Goal: Transaction & Acquisition: Purchase product/service

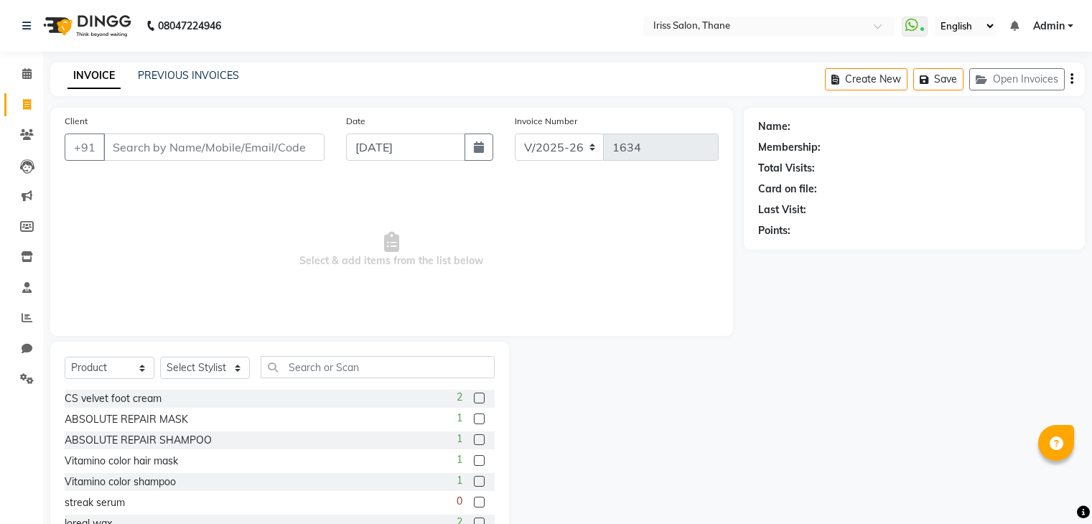
select select "7676"
select select "product"
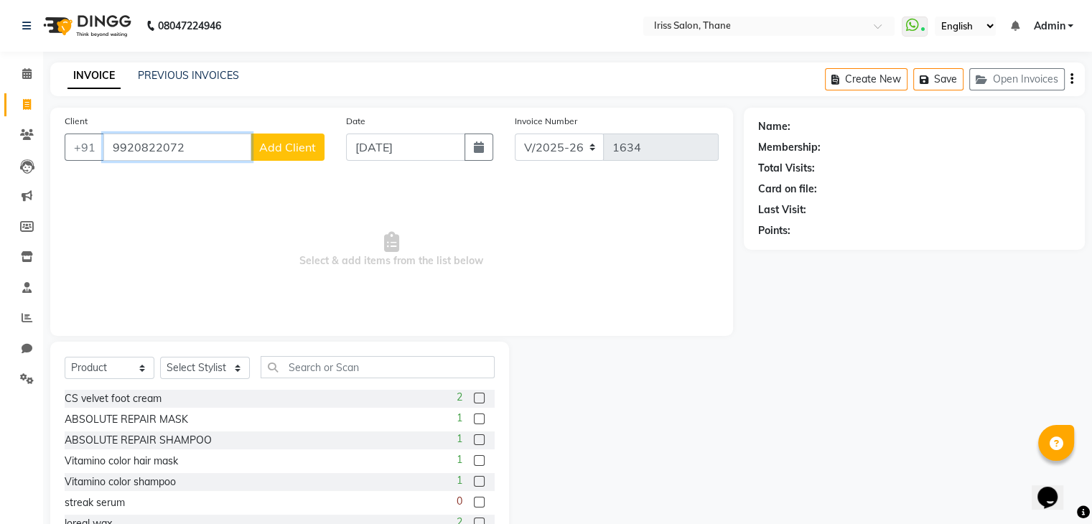
type input "9920822072"
click at [284, 152] on span "Add Client" at bounding box center [287, 147] width 57 height 14
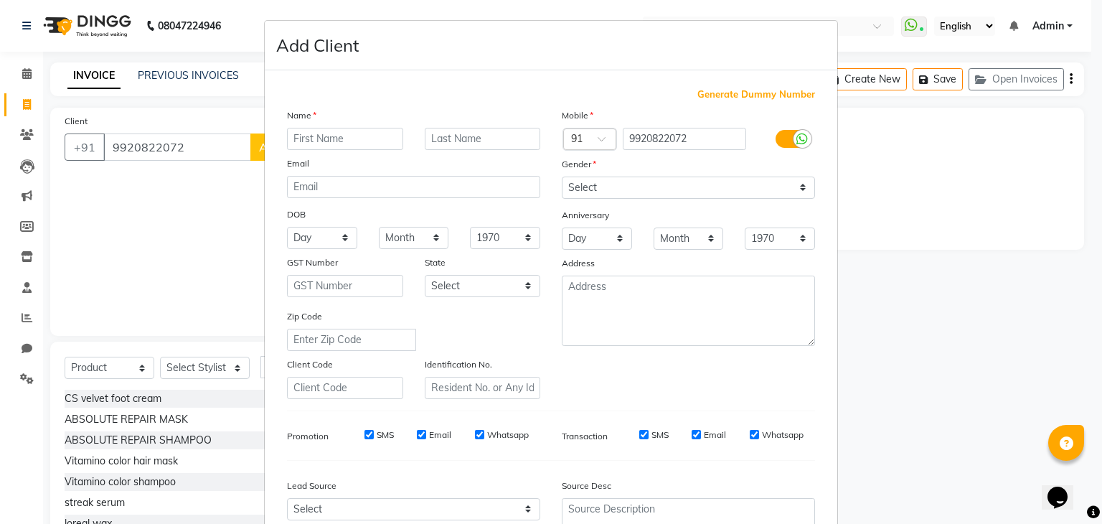
click at [366, 139] on input "text" at bounding box center [345, 139] width 116 height 22
click at [292, 141] on input "ceena" at bounding box center [345, 139] width 116 height 22
type input "Ceena"
click at [648, 190] on select "Select [DEMOGRAPHIC_DATA] [DEMOGRAPHIC_DATA] Other Prefer Not To Say" at bounding box center [688, 188] width 253 height 22
select select "[DEMOGRAPHIC_DATA]"
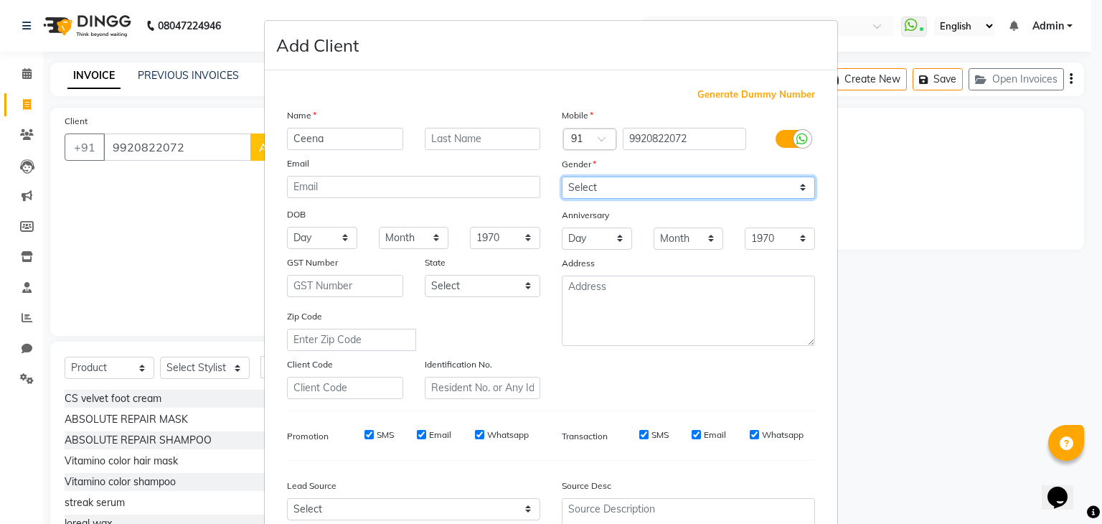
click at [562, 177] on select "Select [DEMOGRAPHIC_DATA] [DEMOGRAPHIC_DATA] Other Prefer Not To Say" at bounding box center [688, 188] width 253 height 22
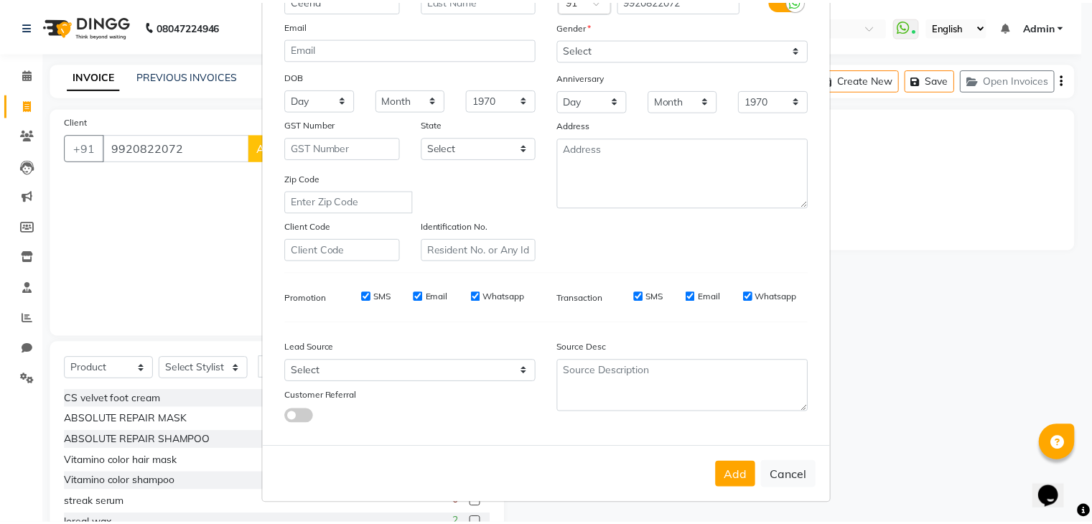
scroll to position [145, 0]
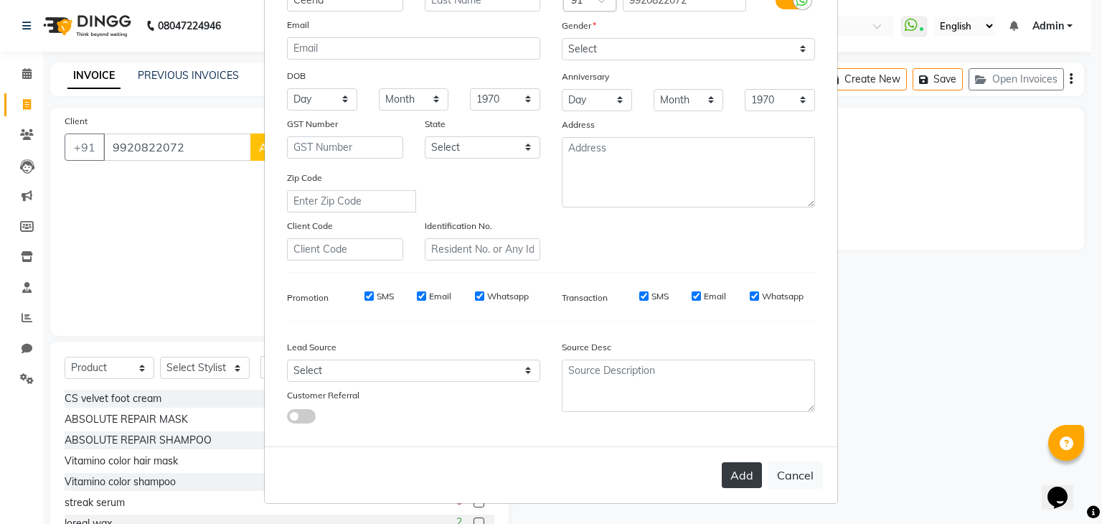
click at [736, 483] on button "Add" at bounding box center [742, 475] width 40 height 26
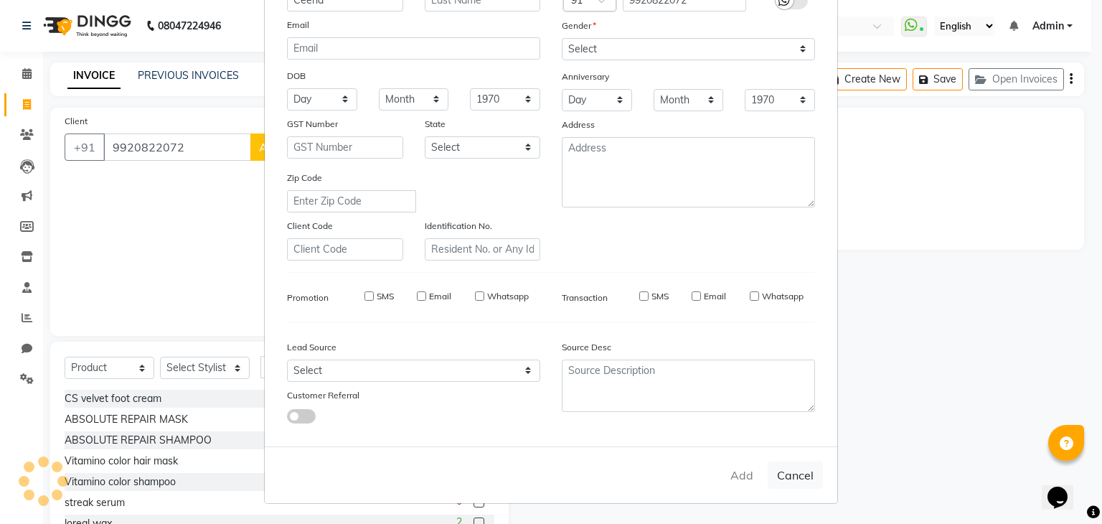
select select
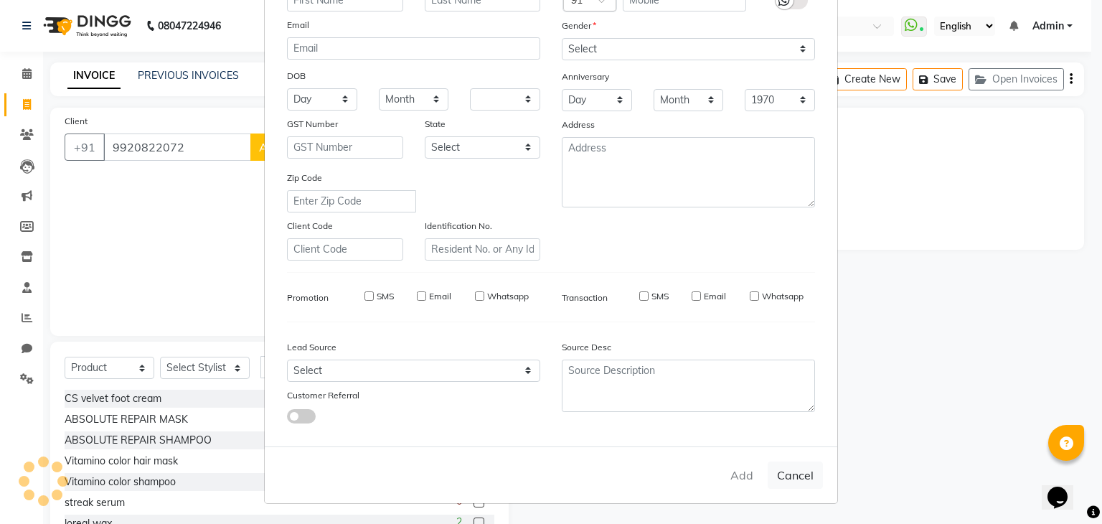
select select
checkbox input "false"
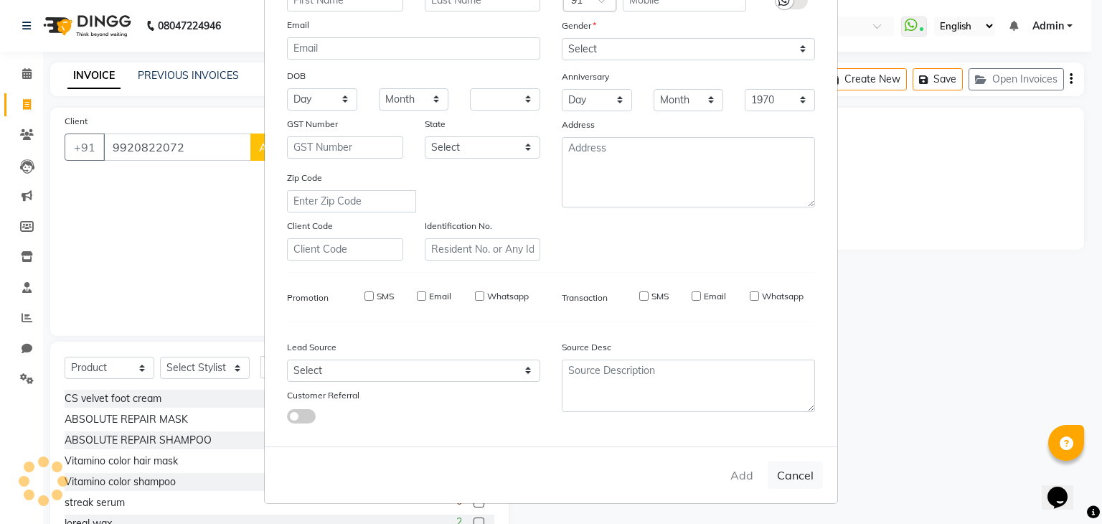
checkbox input "false"
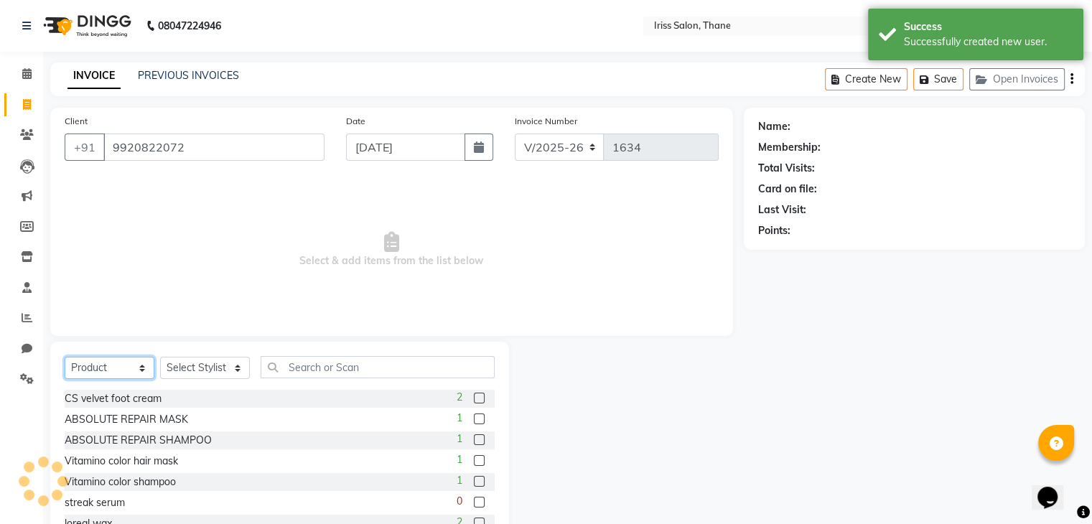
click at [129, 377] on select "Select Service Product Membership Package Voucher Prepaid Gift Card" at bounding box center [110, 368] width 90 height 22
select select "1: Object"
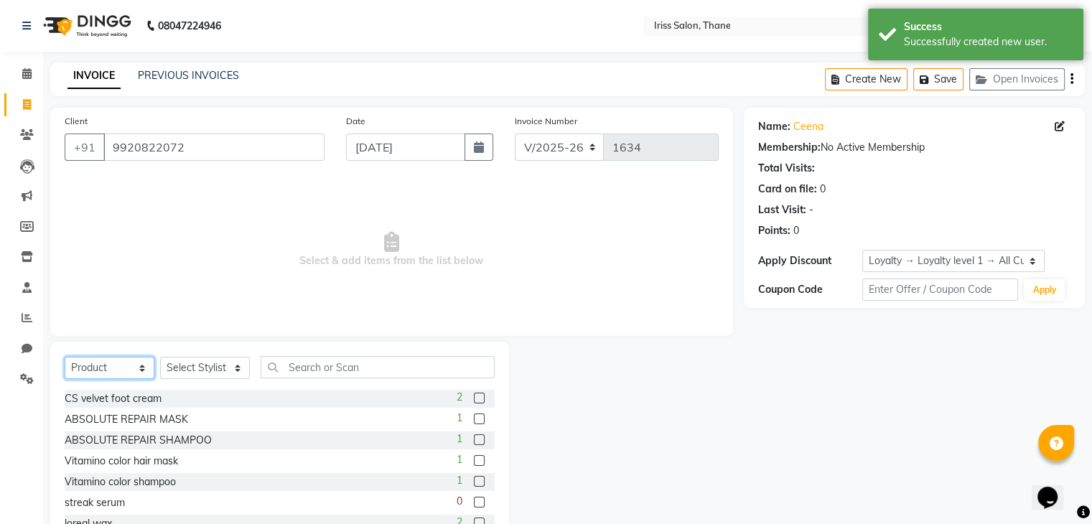
select select "service"
click at [65, 357] on select "Select Service Product Membership Package Voucher Prepaid Gift Card" at bounding box center [110, 368] width 90 height 22
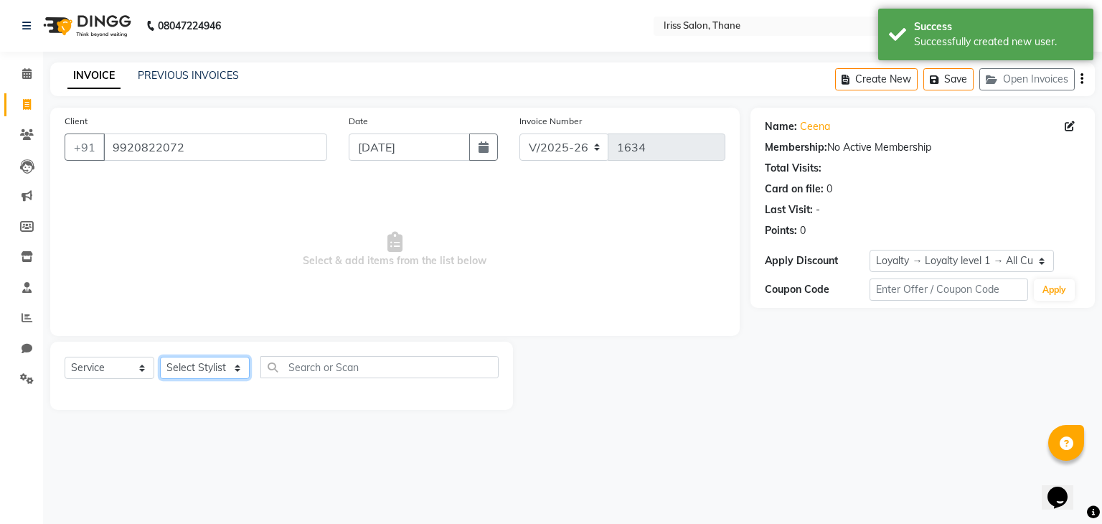
click at [209, 362] on select "Select Stylist Alzeem [PERSON_NAME] [PERSON_NAME] [PERSON_NAME] [PERSON_NAME] […" at bounding box center [205, 368] width 90 height 22
select select "67965"
click at [160, 357] on select "Select Stylist Alzeem [PERSON_NAME] [PERSON_NAME] [PERSON_NAME] [PERSON_NAME] […" at bounding box center [205, 368] width 90 height 22
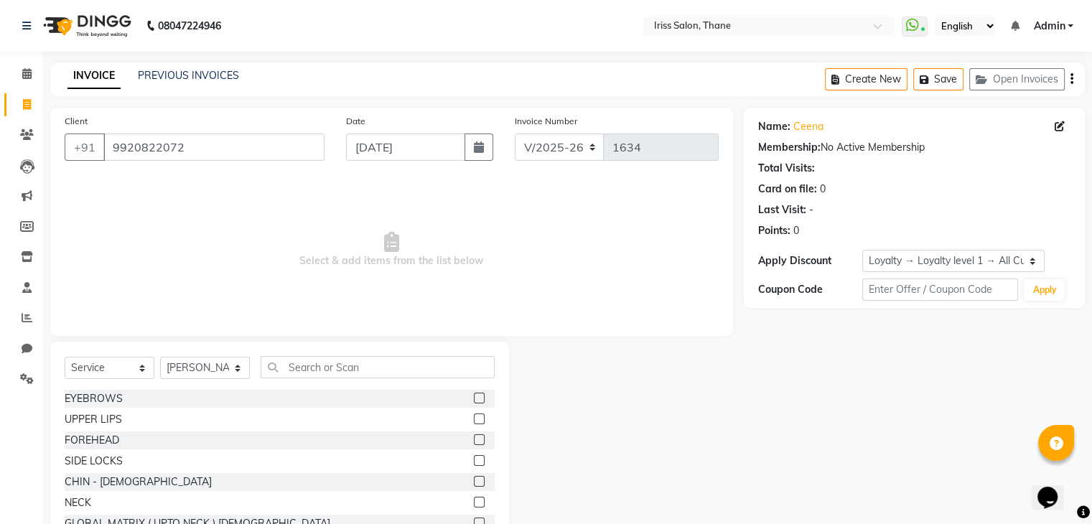
click at [474, 400] on label at bounding box center [479, 398] width 11 height 11
click at [474, 400] on input "checkbox" at bounding box center [478, 398] width 9 height 9
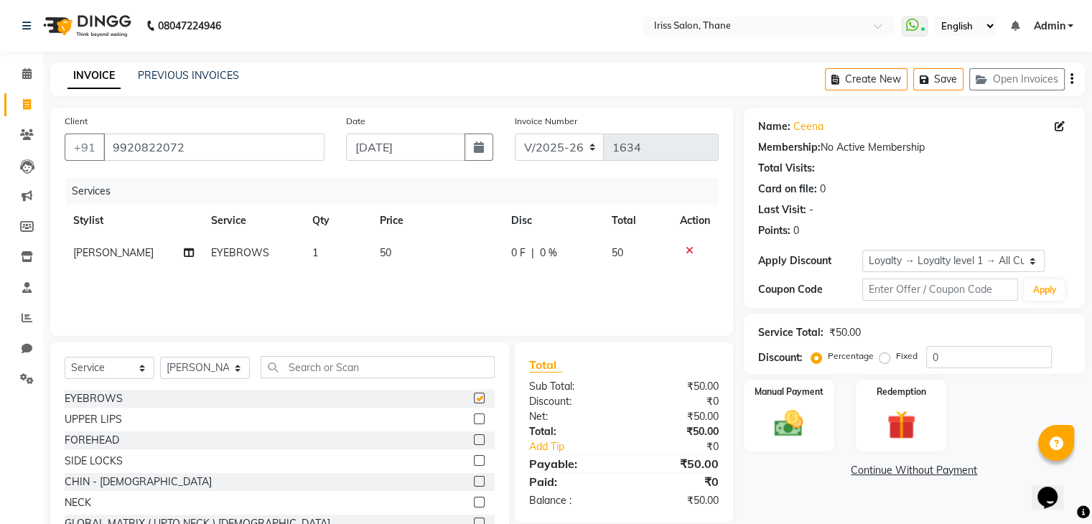
checkbox input "false"
click at [474, 417] on label at bounding box center [479, 418] width 11 height 11
click at [474, 417] on input "checkbox" at bounding box center [478, 419] width 9 height 9
checkbox input "false"
click at [797, 410] on img at bounding box center [788, 424] width 48 height 34
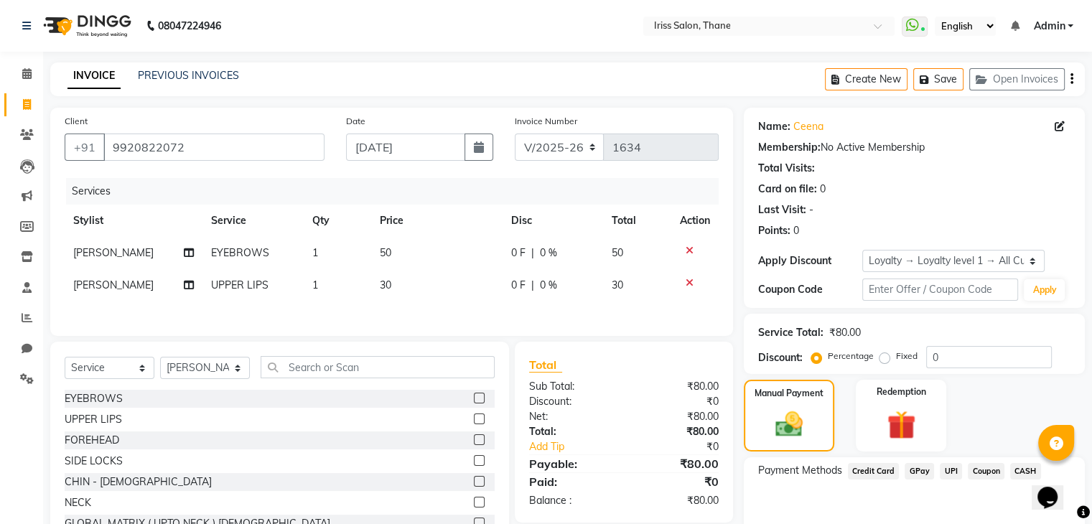
click at [1026, 472] on span "CASH" at bounding box center [1025, 471] width 31 height 17
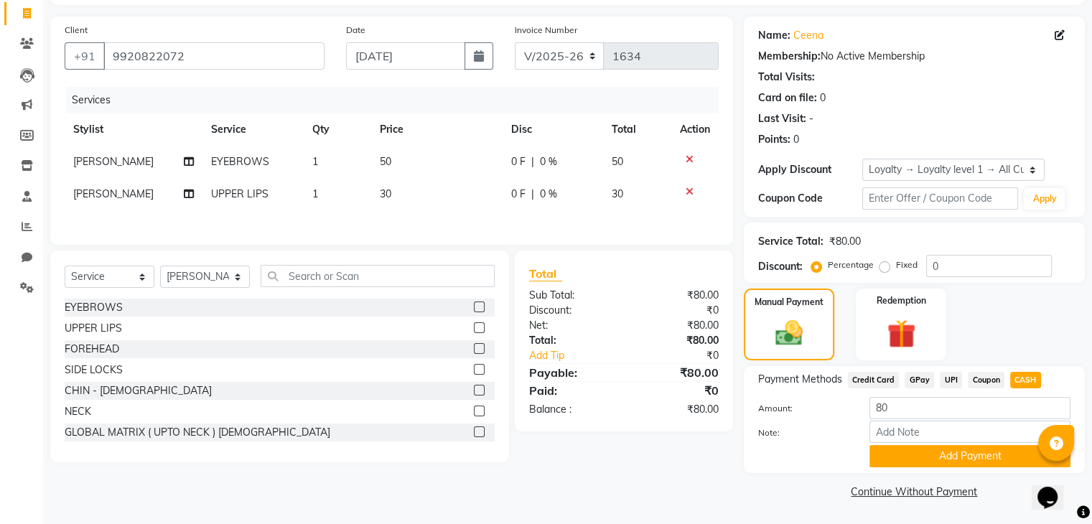
scroll to position [92, 0]
click at [959, 457] on button "Add Payment" at bounding box center [969, 456] width 201 height 22
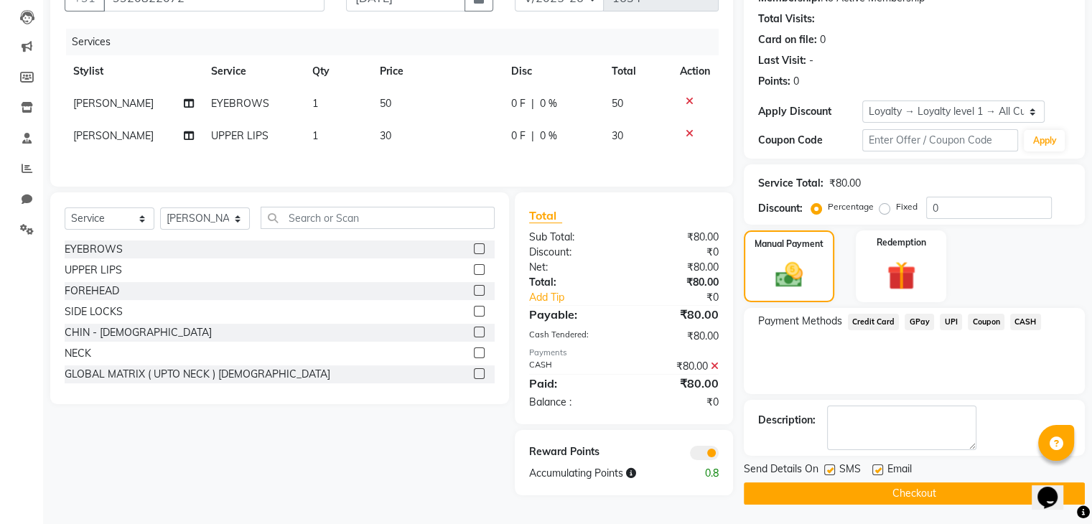
scroll to position [150, 0]
click at [966, 491] on button "Checkout" at bounding box center [913, 493] width 341 height 22
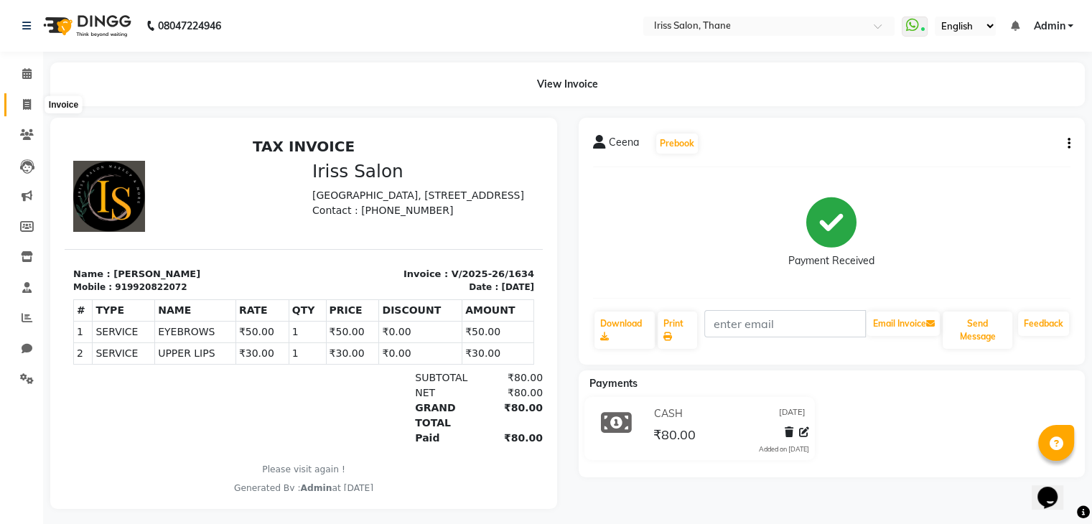
click at [28, 107] on icon at bounding box center [27, 104] width 8 height 11
select select "service"
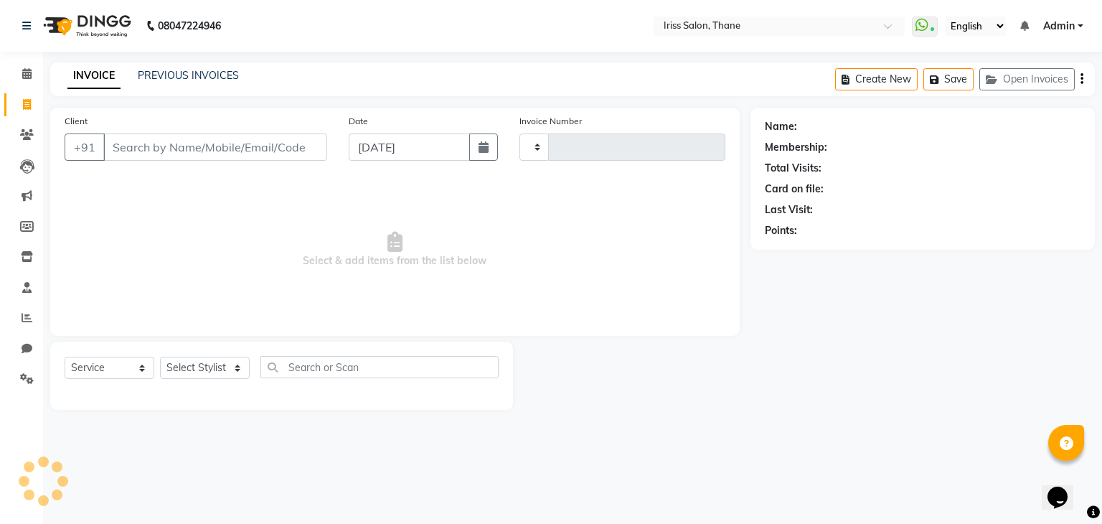
type input "1635"
select select "7676"
select select "product"
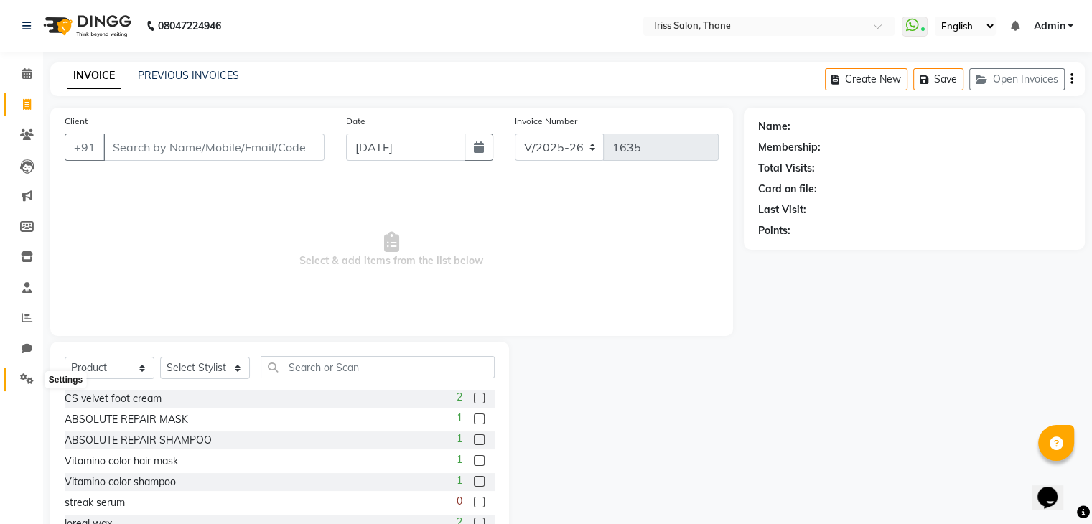
click at [23, 380] on icon at bounding box center [27, 378] width 14 height 11
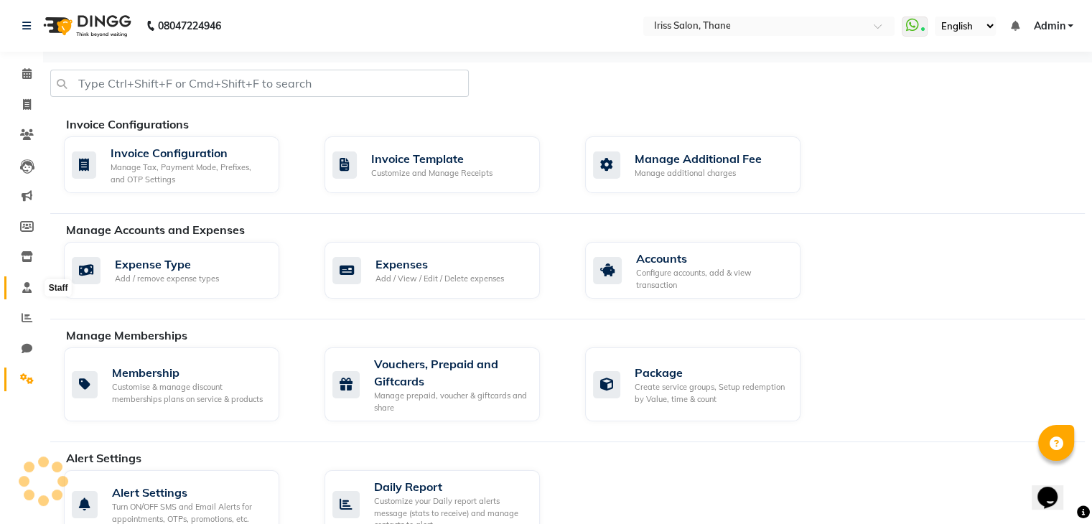
click at [25, 285] on icon at bounding box center [26, 287] width 9 height 11
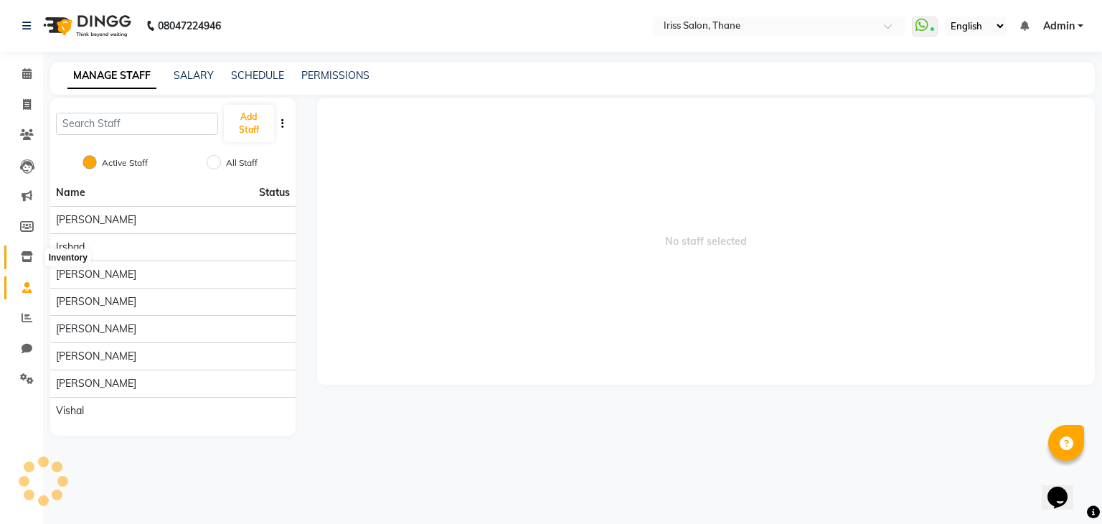
click at [27, 255] on icon at bounding box center [27, 256] width 12 height 11
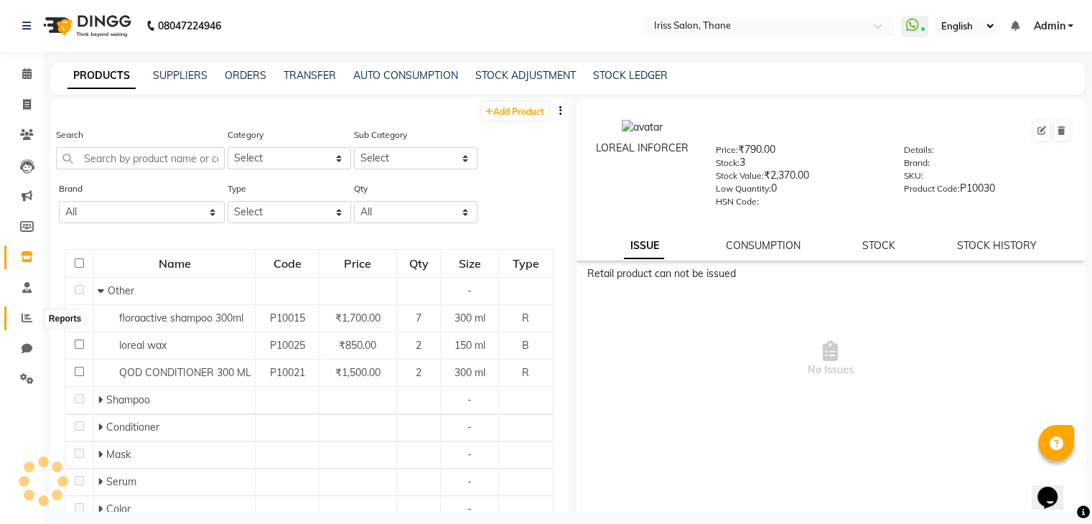
click at [24, 319] on icon at bounding box center [27, 317] width 11 height 11
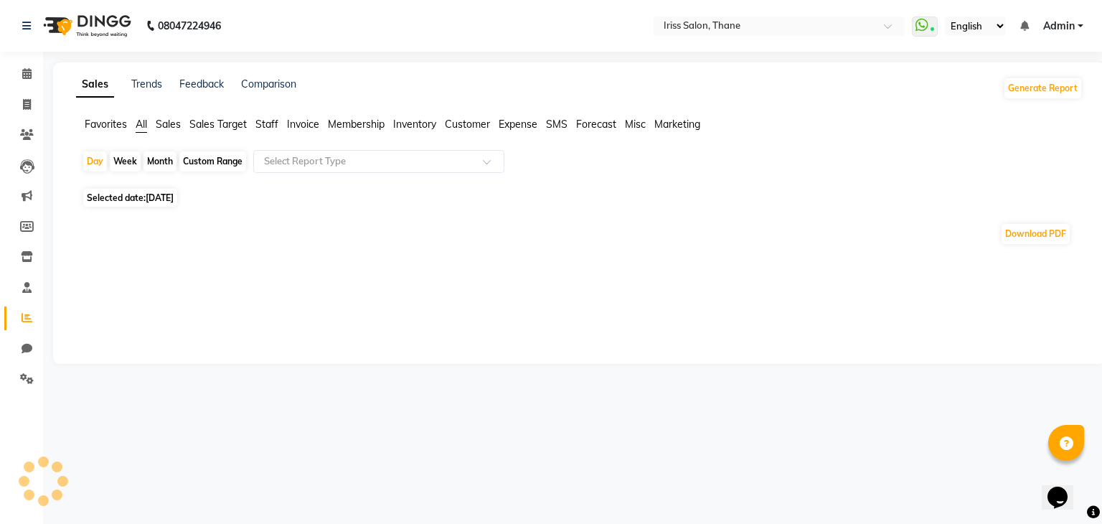
click at [161, 125] on span "Sales" at bounding box center [168, 124] width 25 height 13
click at [272, 121] on span "Staff" at bounding box center [266, 124] width 23 height 13
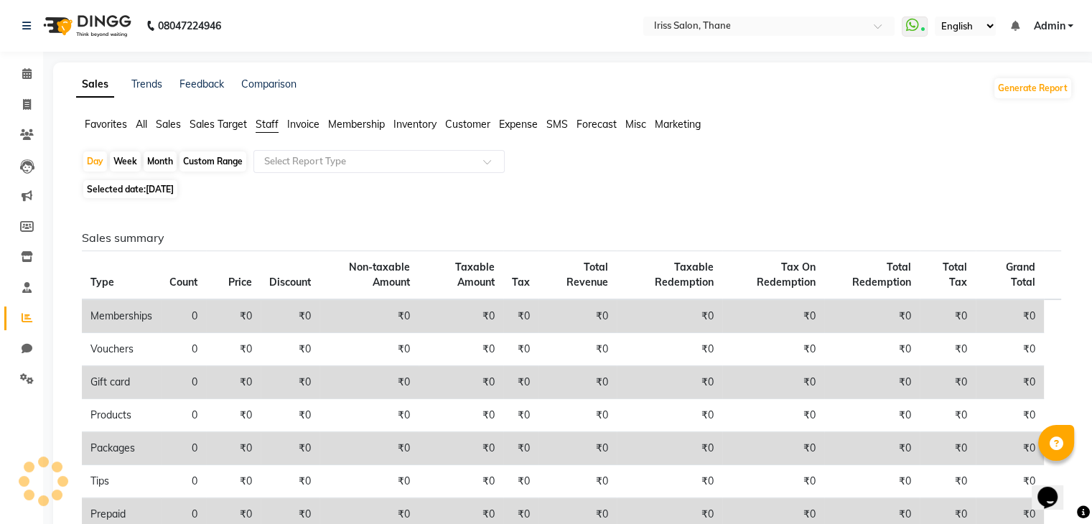
click at [224, 162] on div "Custom Range" at bounding box center [212, 161] width 67 height 20
select select "9"
select select "2025"
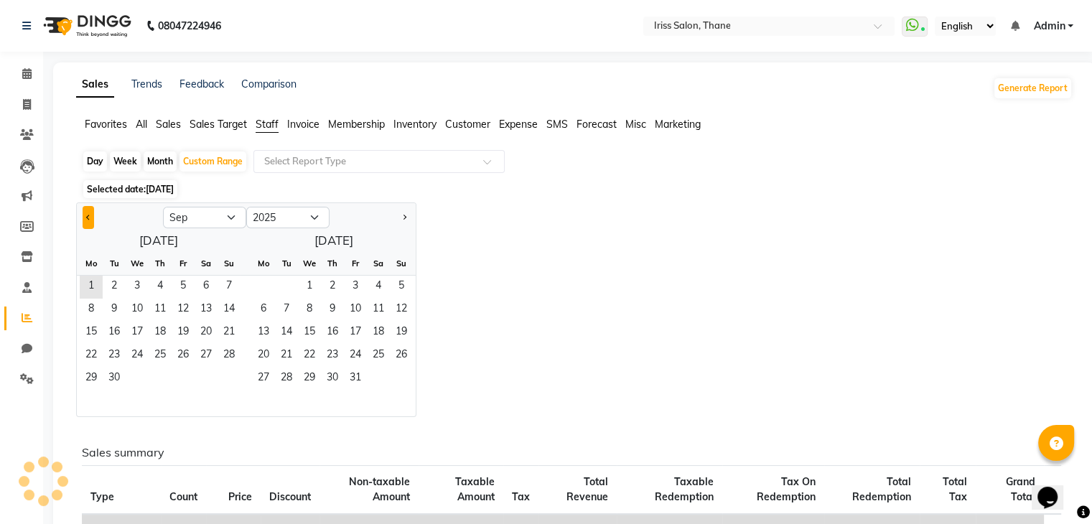
click at [83, 217] on button "Previous month" at bounding box center [88, 217] width 11 height 23
select select "8"
click at [189, 282] on span "1" at bounding box center [183, 287] width 23 height 23
click at [235, 378] on span "31" at bounding box center [228, 378] width 23 height 23
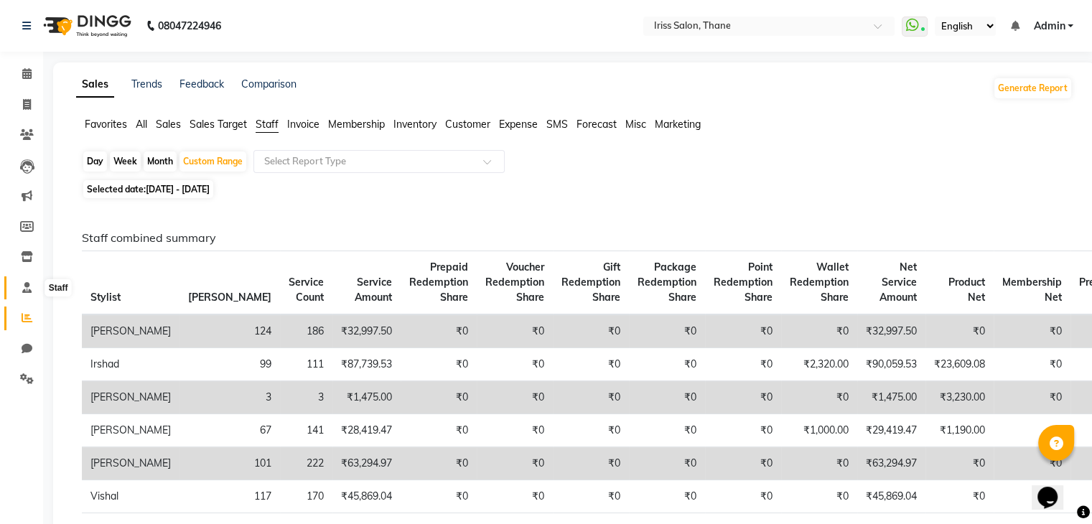
click at [29, 285] on icon at bounding box center [26, 287] width 9 height 11
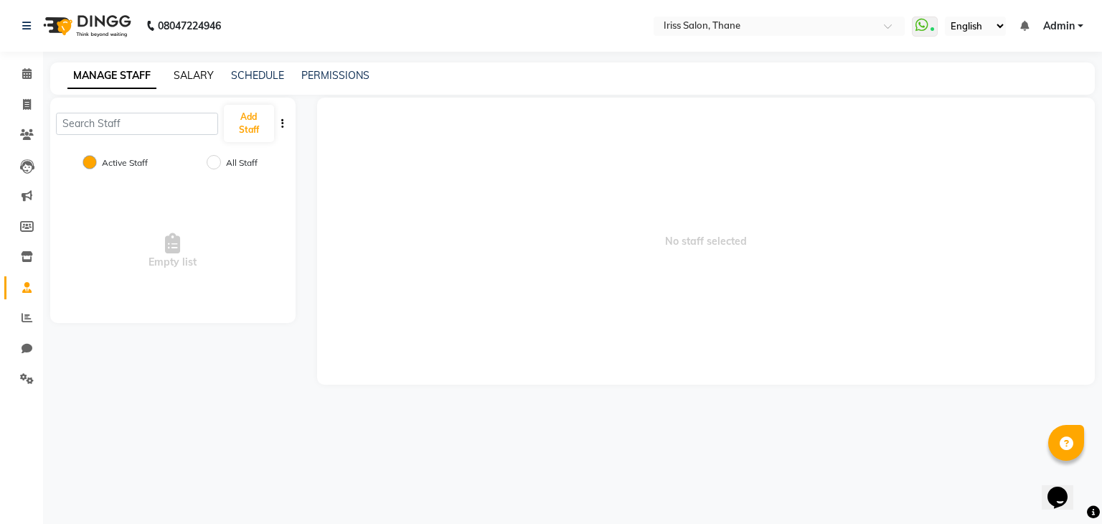
click at [187, 76] on link "SALARY" at bounding box center [194, 75] width 40 height 13
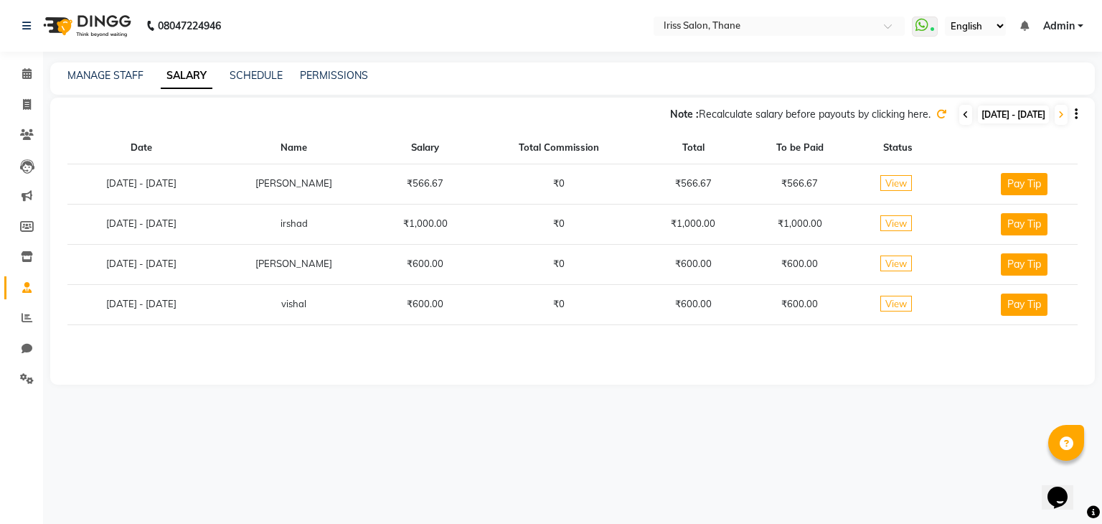
click at [963, 115] on icon at bounding box center [966, 115] width 6 height 9
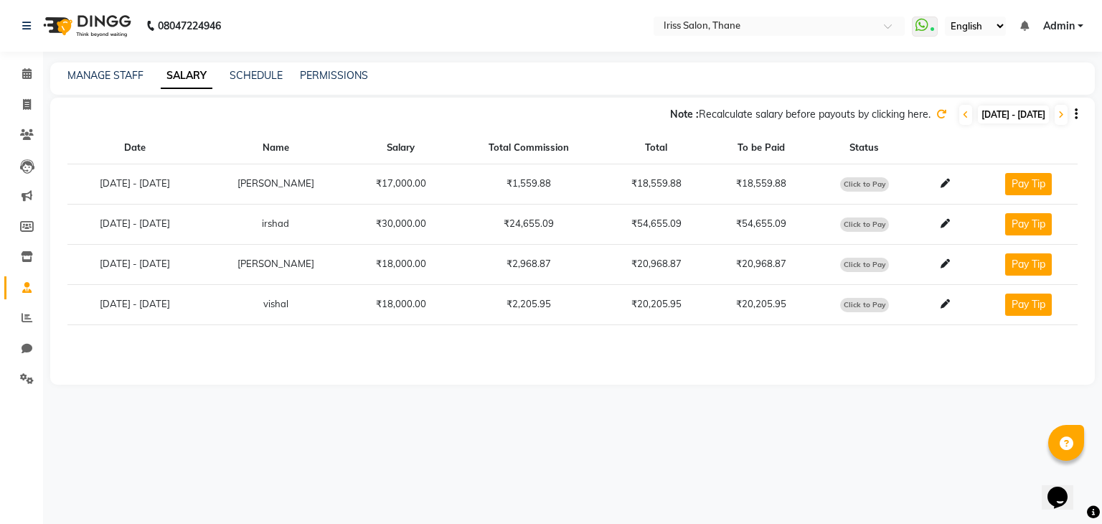
click at [1027, 182] on button "Pay Tip" at bounding box center [1028, 184] width 47 height 22
select select "1"
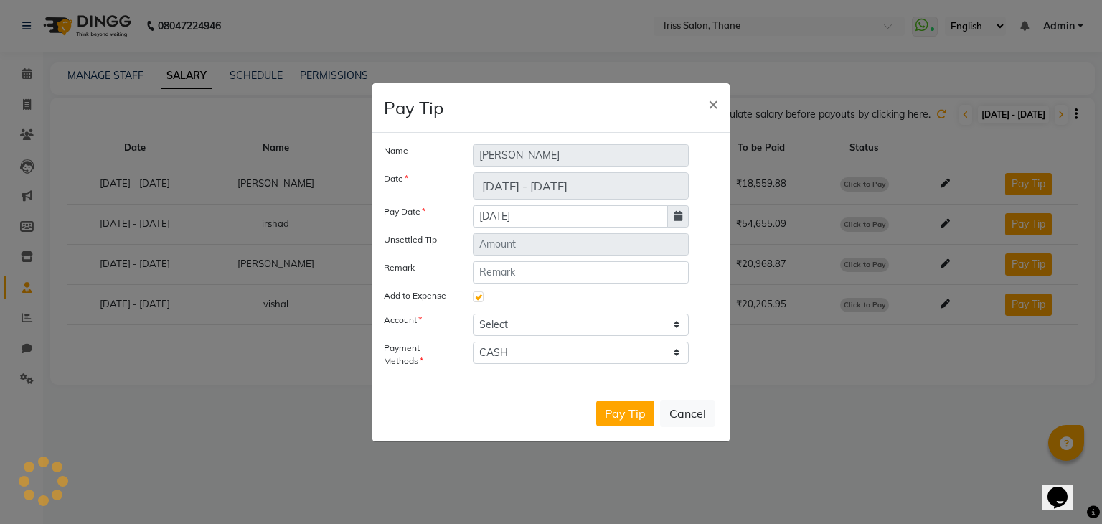
type input "105"
click at [715, 109] on span "×" at bounding box center [713, 104] width 10 height 22
checkbox input "false"
select select
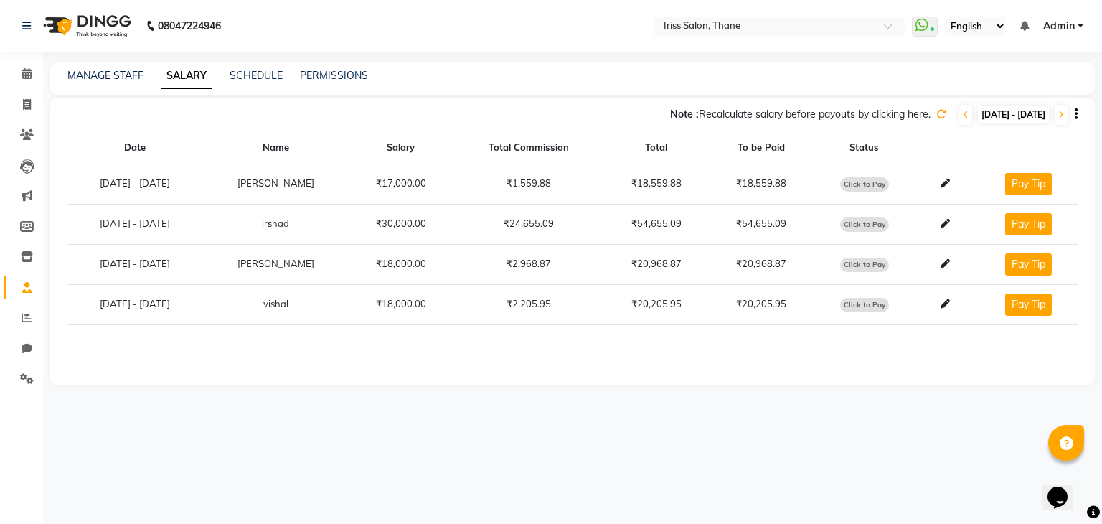
click at [1035, 222] on button "Pay Tip" at bounding box center [1028, 224] width 47 height 22
select select "1"
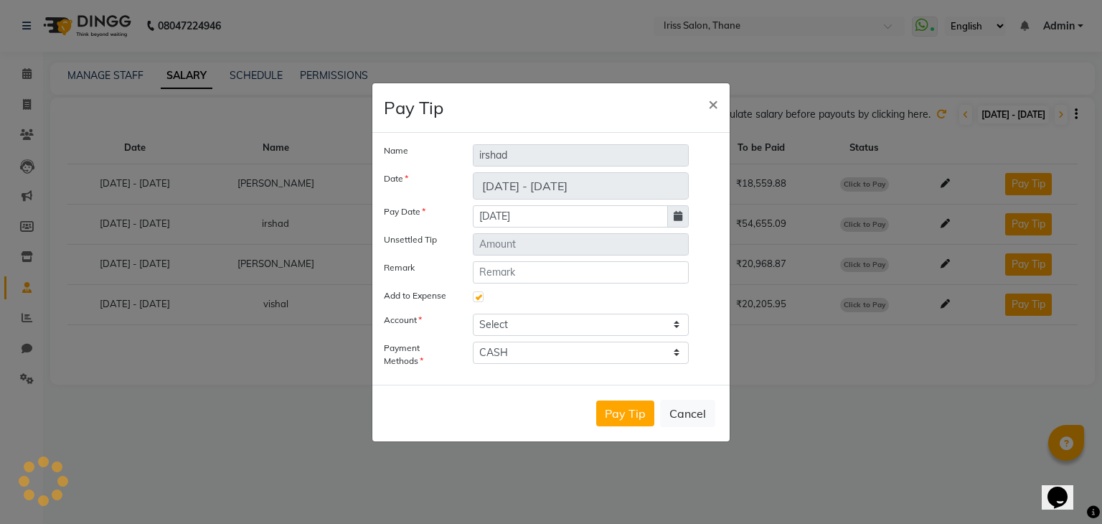
type input "120"
click at [687, 418] on button "Cancel" at bounding box center [687, 413] width 55 height 27
checkbox input "false"
select select
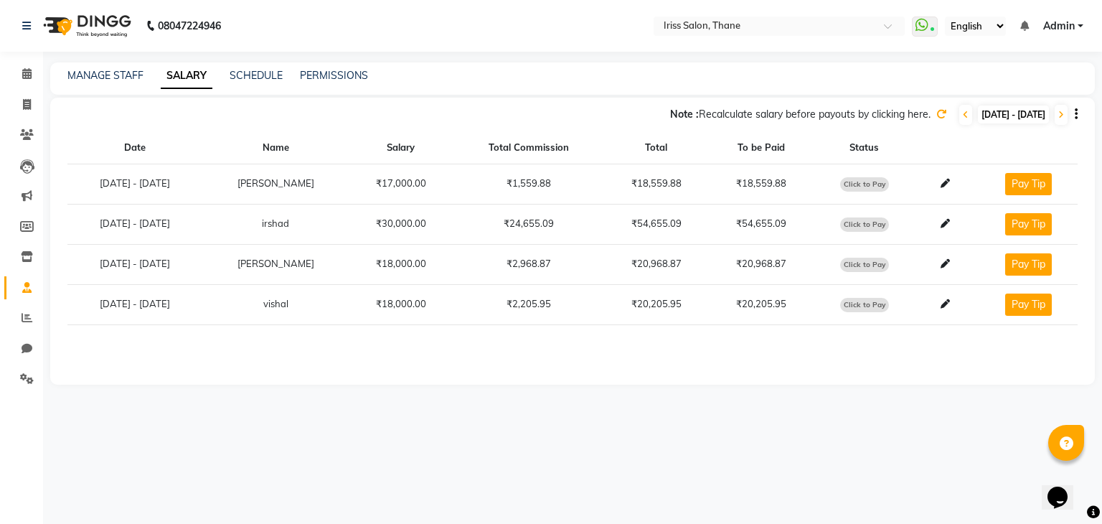
click at [1044, 262] on button "Pay Tip" at bounding box center [1028, 264] width 47 height 22
select select "1"
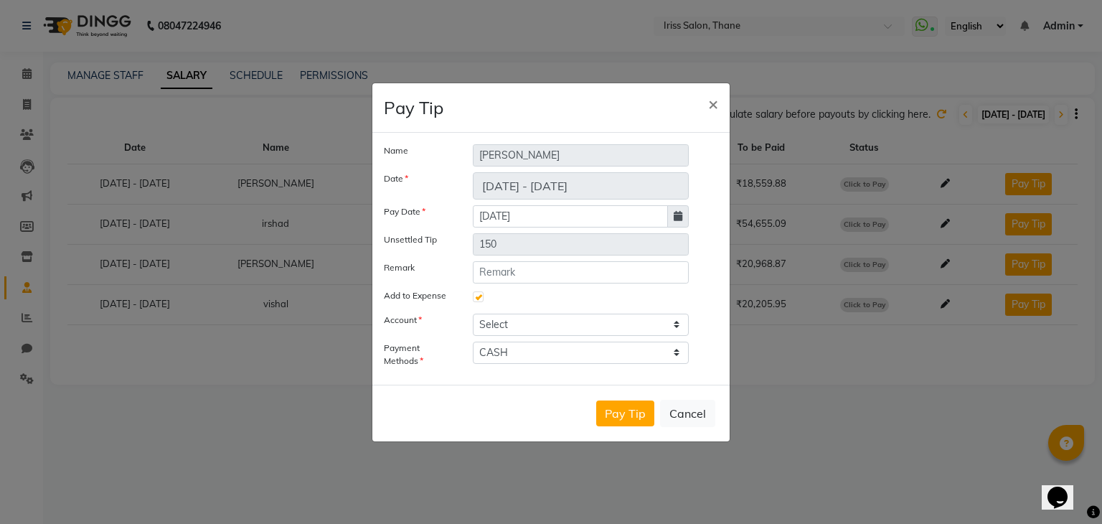
click at [904, 426] on ngb-modal-window "Pay Tip × Name [PERSON_NAME] Date [DATE] - [DATE] Pay Date [DATE] Unsettled Tip…" at bounding box center [551, 262] width 1102 height 524
click at [705, 413] on button "Cancel" at bounding box center [687, 413] width 55 height 27
checkbox input "false"
select select
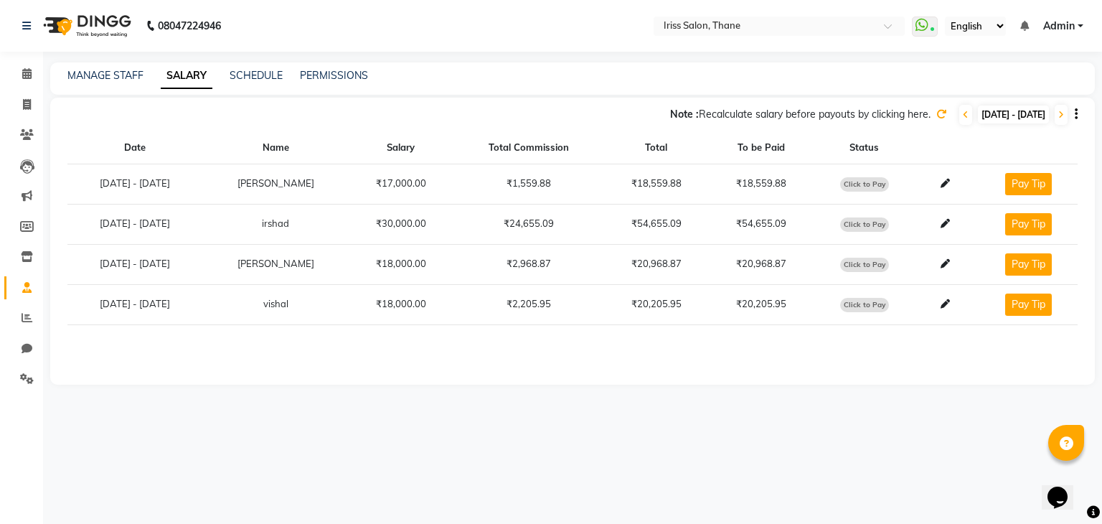
click at [1025, 306] on button "Pay Tip" at bounding box center [1028, 305] width 47 height 22
select select "1"
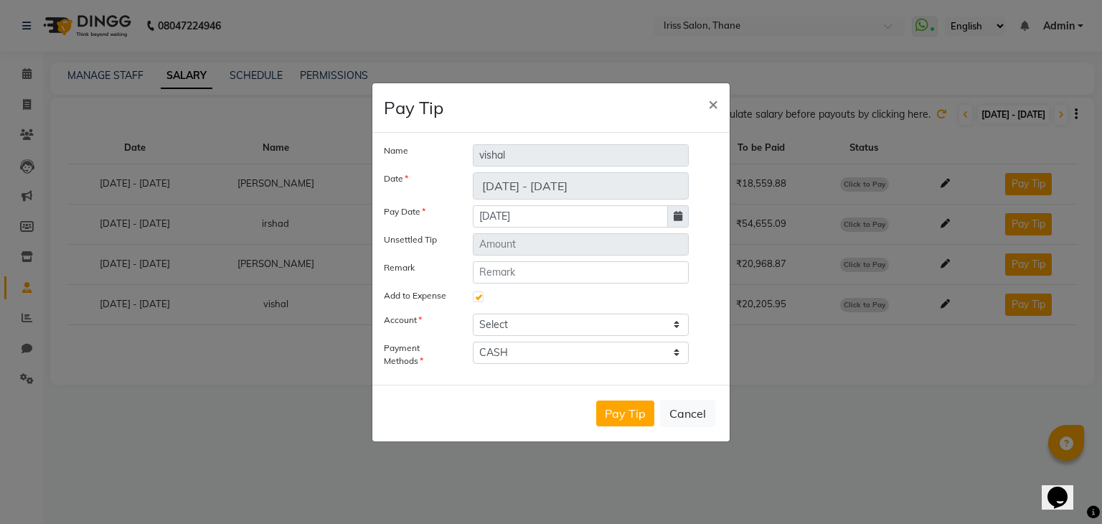
type input "153"
click at [708, 103] on span "×" at bounding box center [713, 104] width 10 height 22
checkbox input "false"
select select
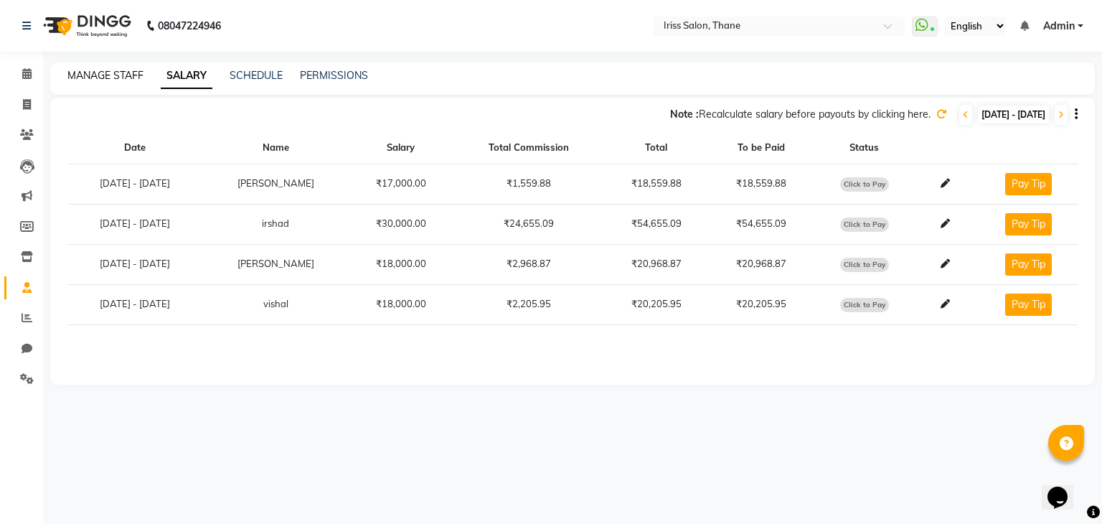
click at [130, 77] on link "MANAGE STAFF" at bounding box center [105, 75] width 76 height 13
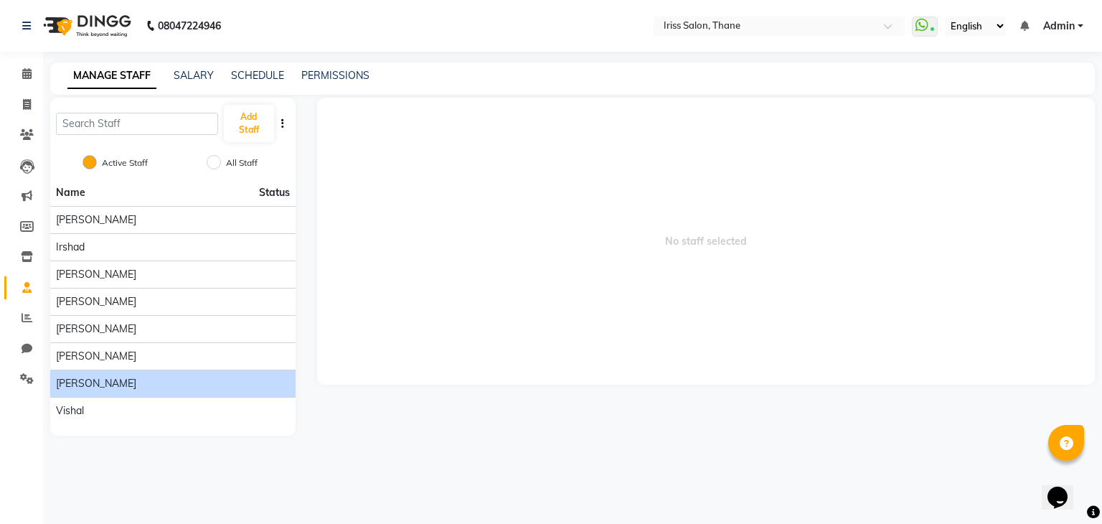
click at [100, 383] on span "[PERSON_NAME]" at bounding box center [96, 383] width 80 height 15
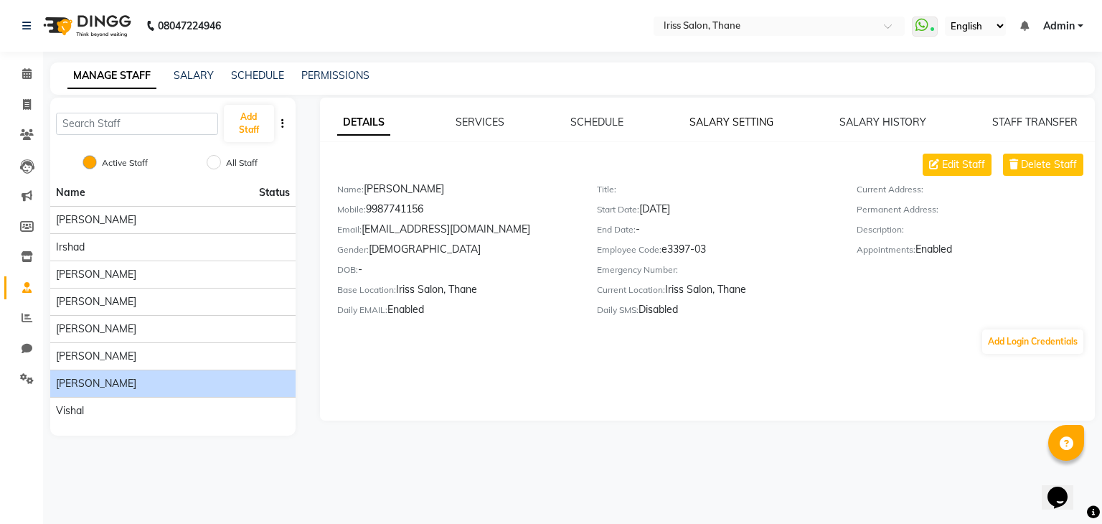
click at [733, 119] on link "SALARY SETTING" at bounding box center [732, 122] width 84 height 13
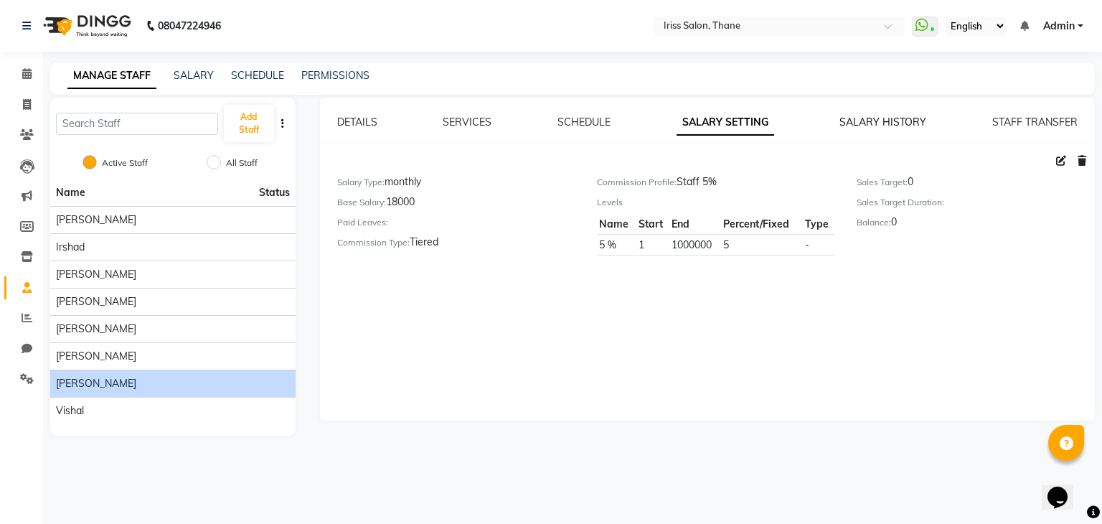
click at [880, 126] on link "SALARY HISTORY" at bounding box center [883, 122] width 87 height 13
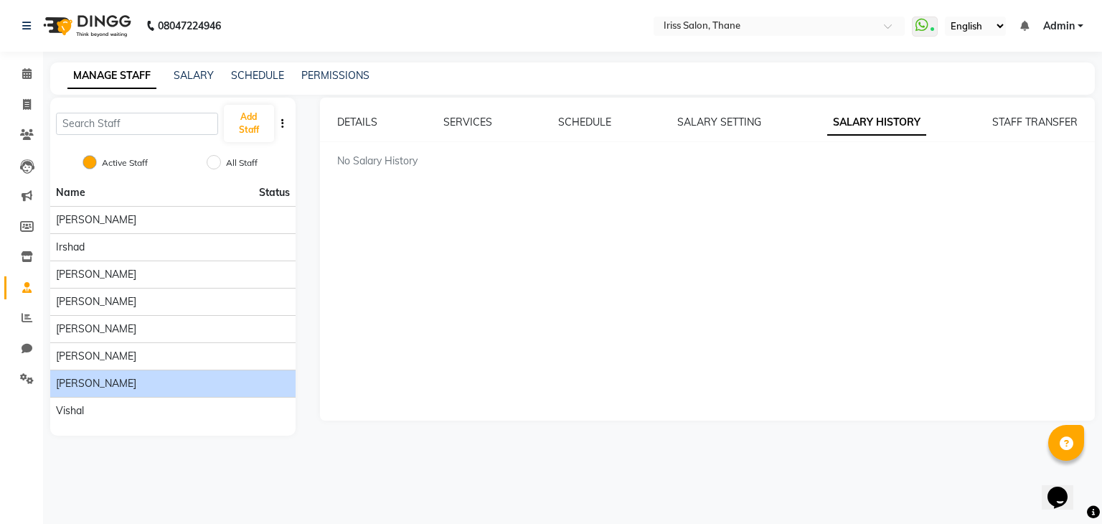
click at [868, 116] on link "SALARY HISTORY" at bounding box center [876, 123] width 99 height 26
click at [482, 121] on link "SERVICES" at bounding box center [468, 122] width 49 height 13
checkbox input "true"
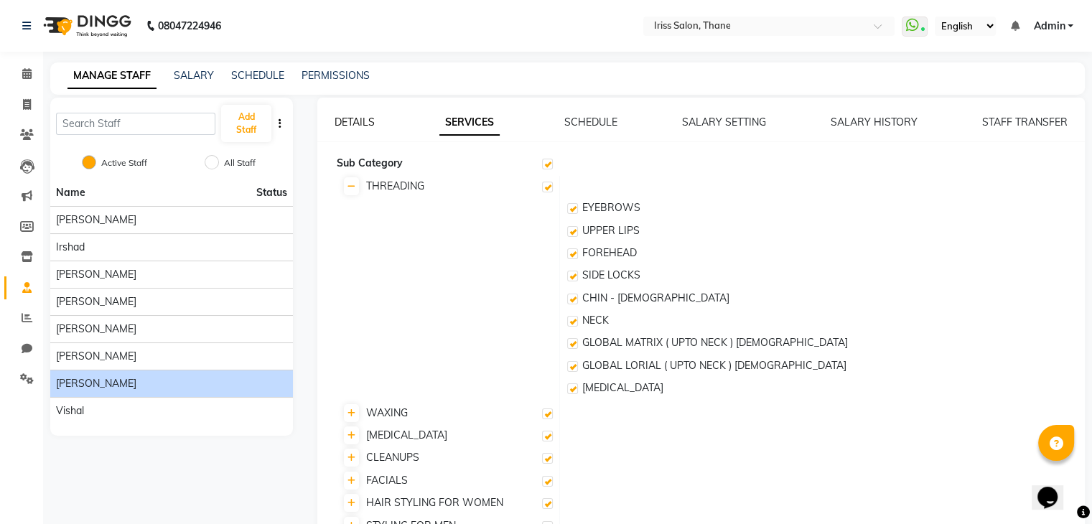
click at [365, 126] on link "DETAILS" at bounding box center [354, 122] width 40 height 13
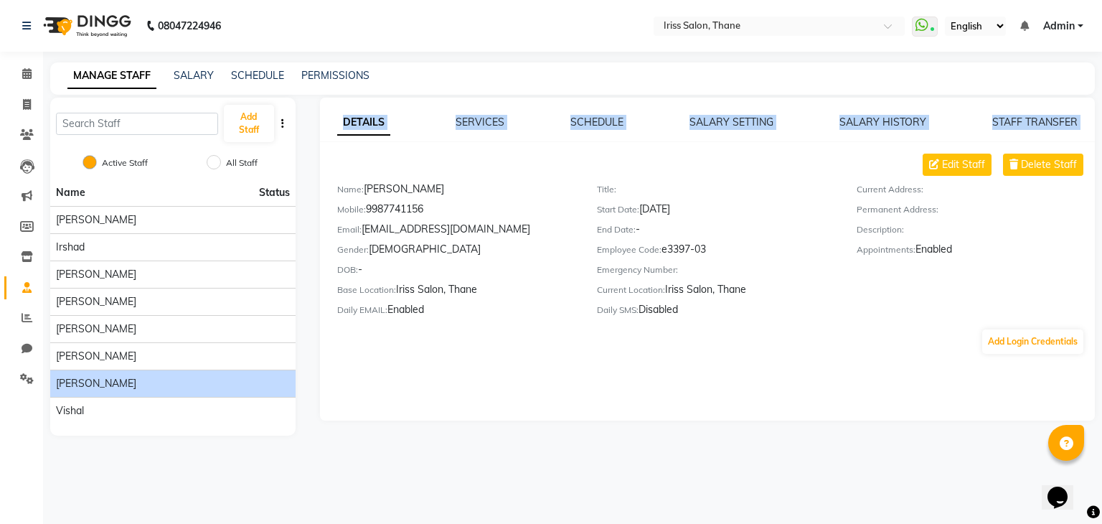
drag, startPoint x: 637, startPoint y: 164, endPoint x: 566, endPoint y: 136, distance: 77.3
click at [566, 136] on div "DETAILS SERVICES SCHEDULE SALARY SETTING SALARY HISTORY STAFF TRANSFER Edit Sta…" at bounding box center [708, 235] width 776 height 240
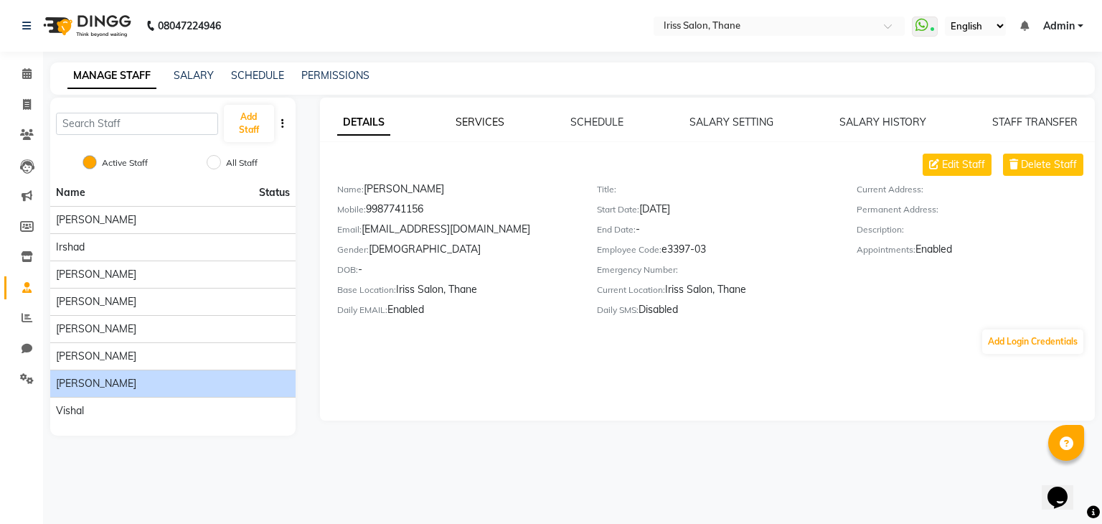
click at [498, 126] on link "SERVICES" at bounding box center [480, 122] width 49 height 13
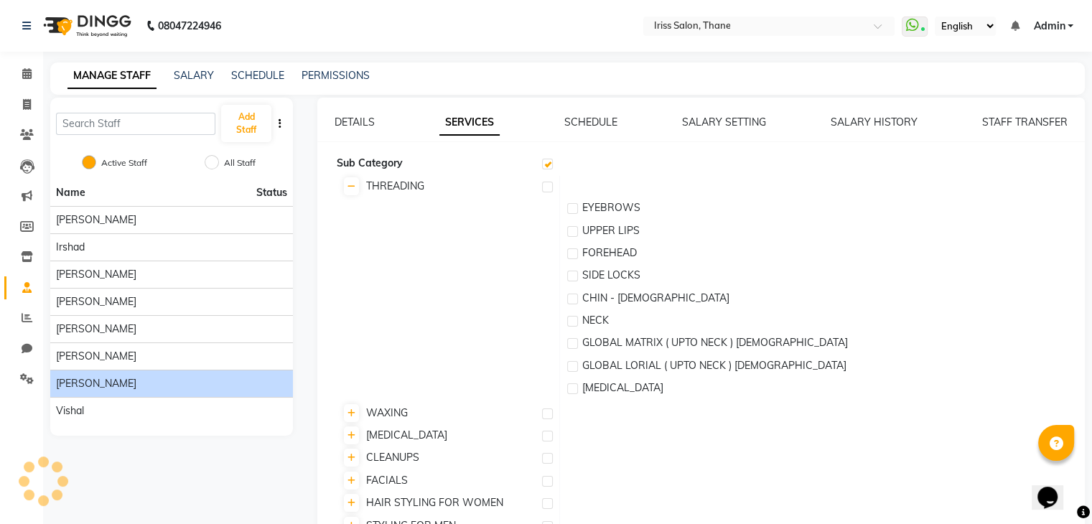
checkbox input "true"
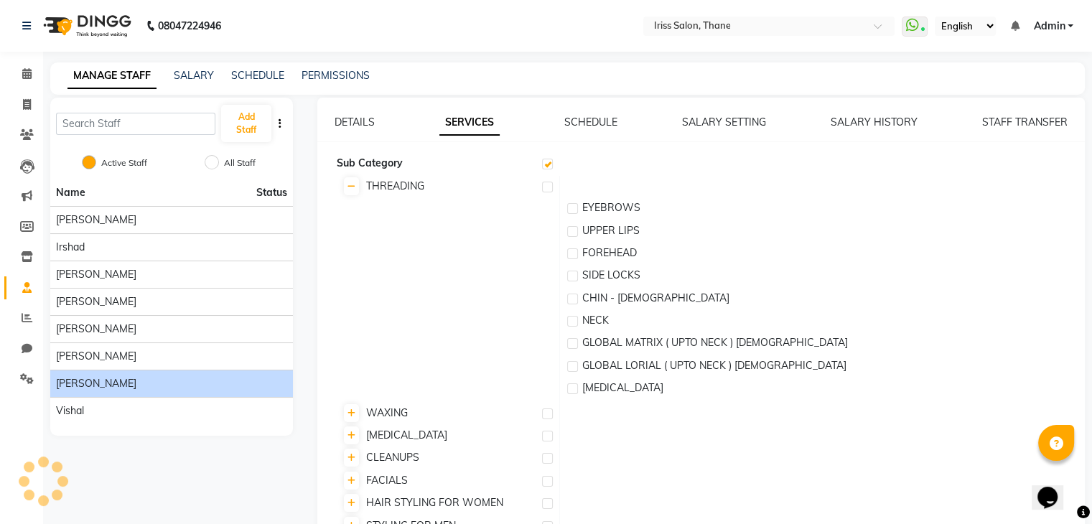
checkbox input "true"
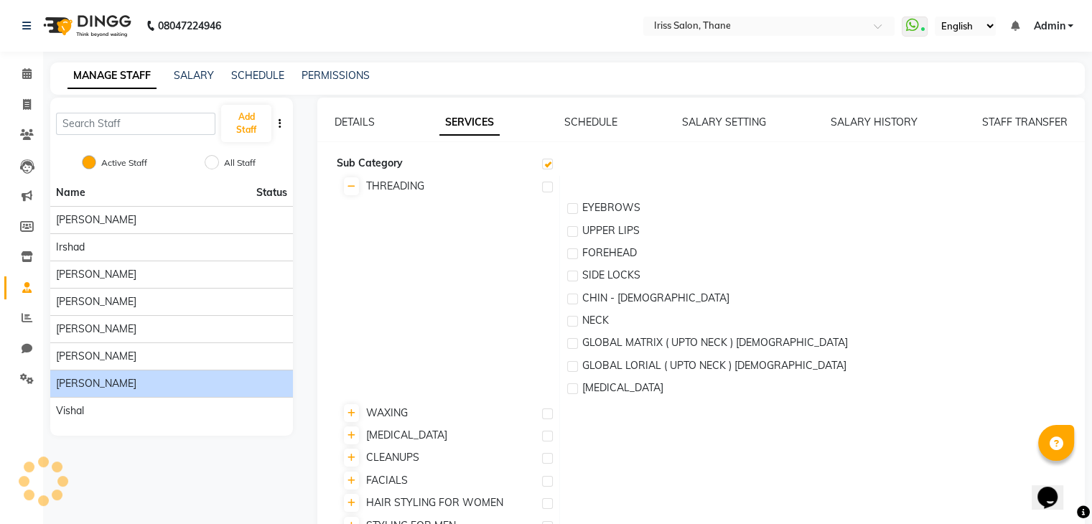
checkbox input "true"
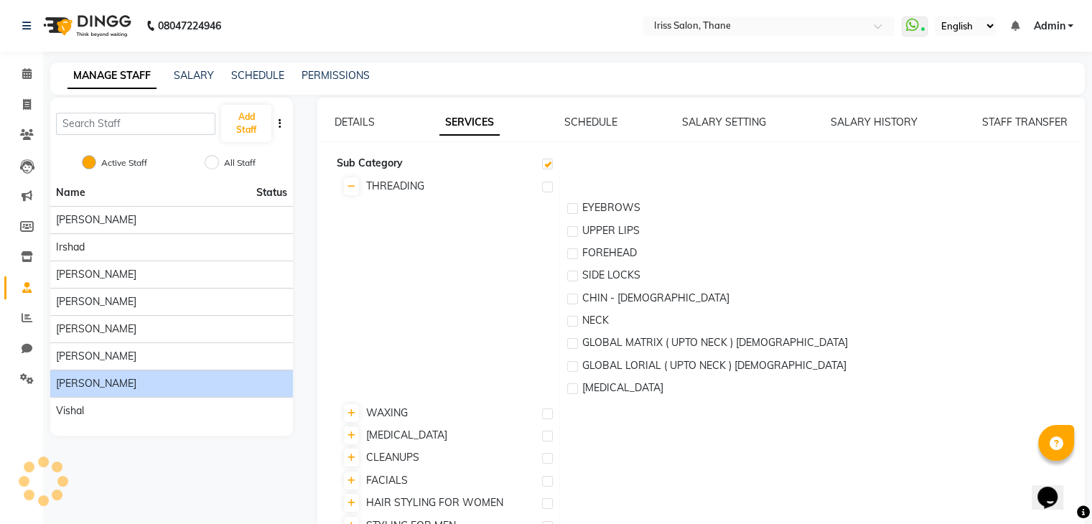
checkbox input "true"
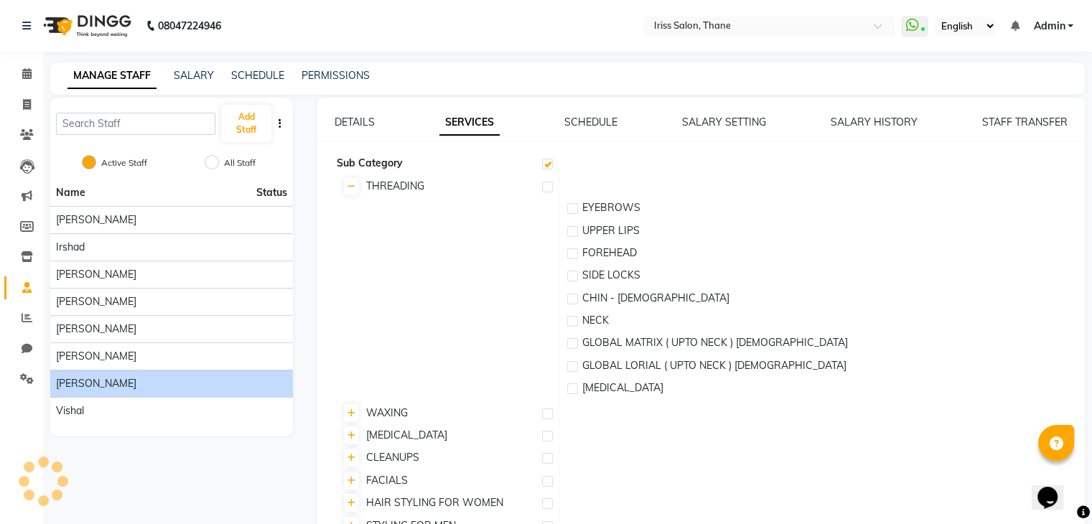
checkbox input "true"
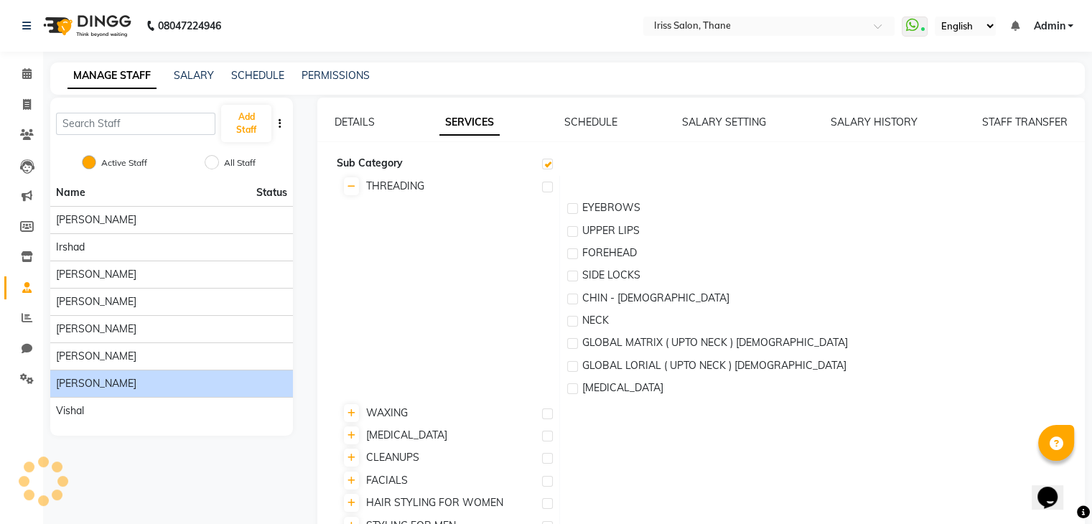
checkbox input "true"
click at [1021, 127] on link "STAFF TRANSFER" at bounding box center [1024, 122] width 85 height 13
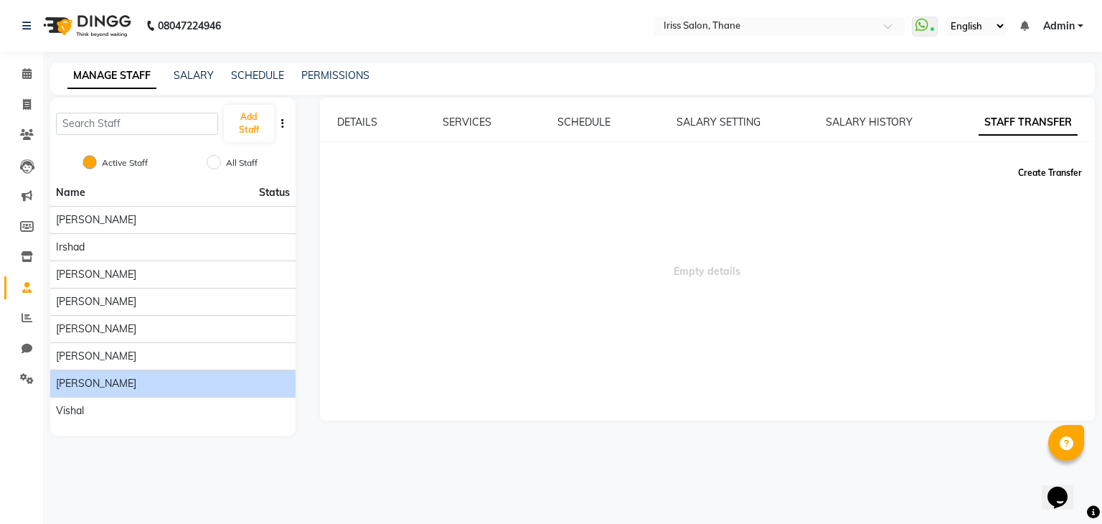
click at [1039, 172] on button "Create Transfer" at bounding box center [1050, 173] width 75 height 24
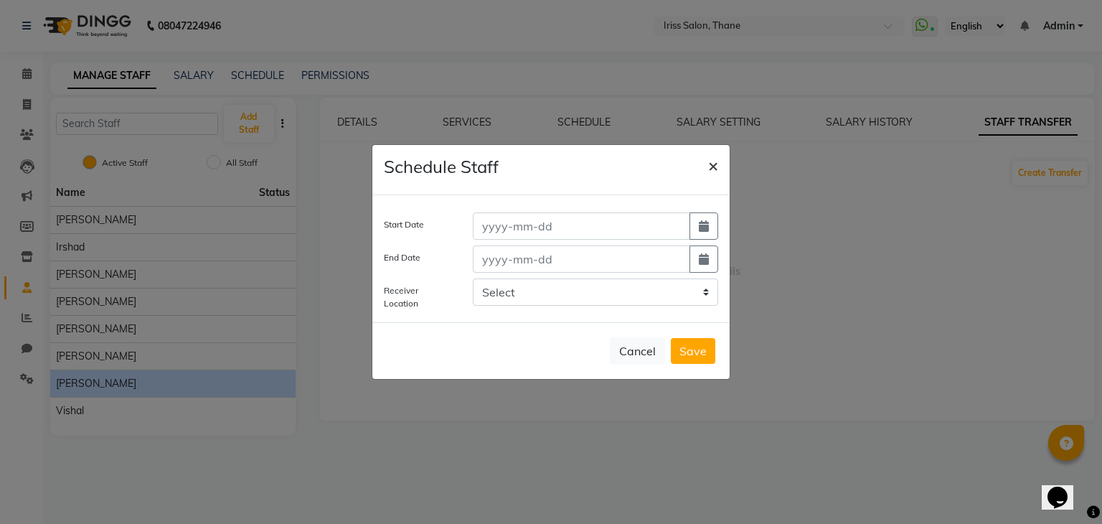
click at [711, 164] on span "×" at bounding box center [713, 165] width 10 height 22
select select
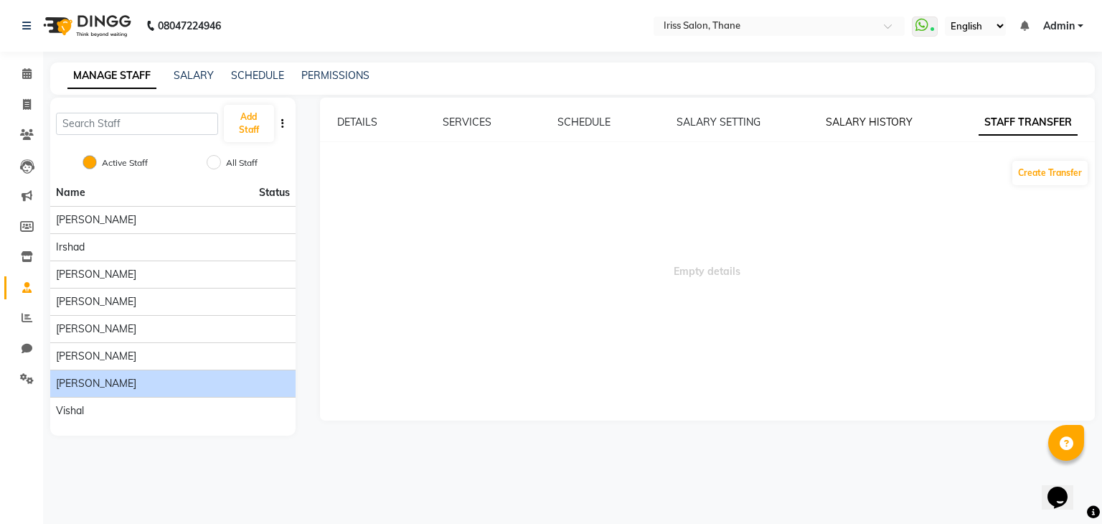
click at [857, 121] on link "SALARY HISTORY" at bounding box center [869, 122] width 87 height 13
click at [857, 121] on link "SALARY HISTORY" at bounding box center [876, 123] width 99 height 26
click at [722, 127] on link "SALARY SETTING" at bounding box center [719, 122] width 84 height 13
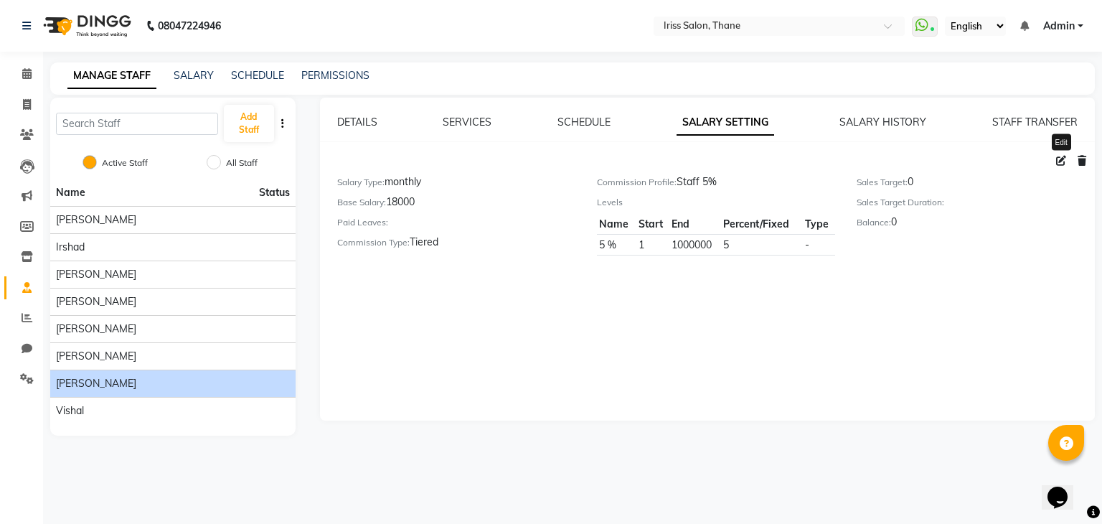
click at [1061, 160] on icon at bounding box center [1061, 161] width 10 height 10
select select "monthly"
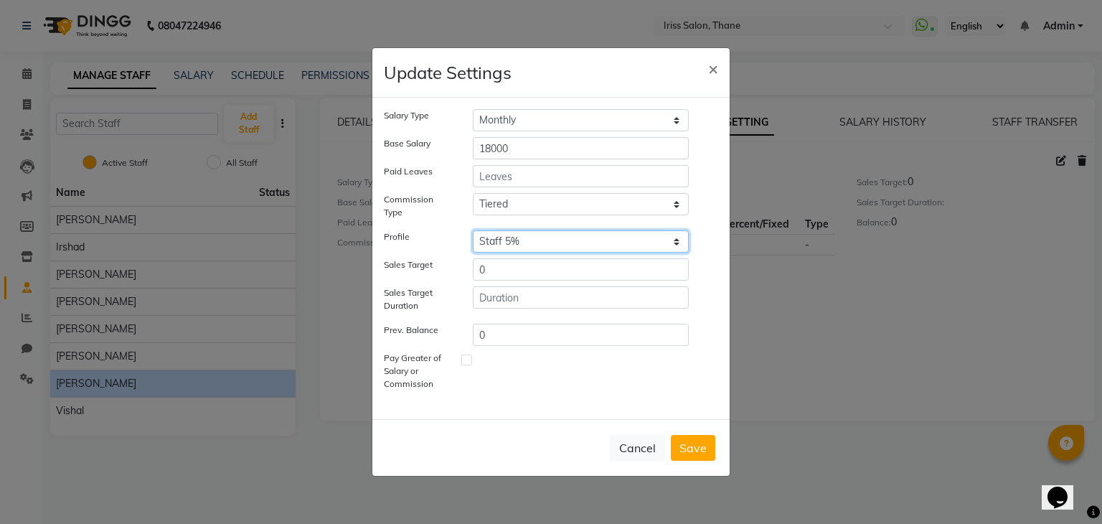
click at [674, 239] on select "Select Comission Staff 5% Irshad" at bounding box center [581, 241] width 216 height 22
select select "868"
click at [473, 230] on select "Select Comission Staff 5% Irshad" at bounding box center [581, 241] width 216 height 22
click at [630, 446] on button "Cancel" at bounding box center [637, 447] width 55 height 27
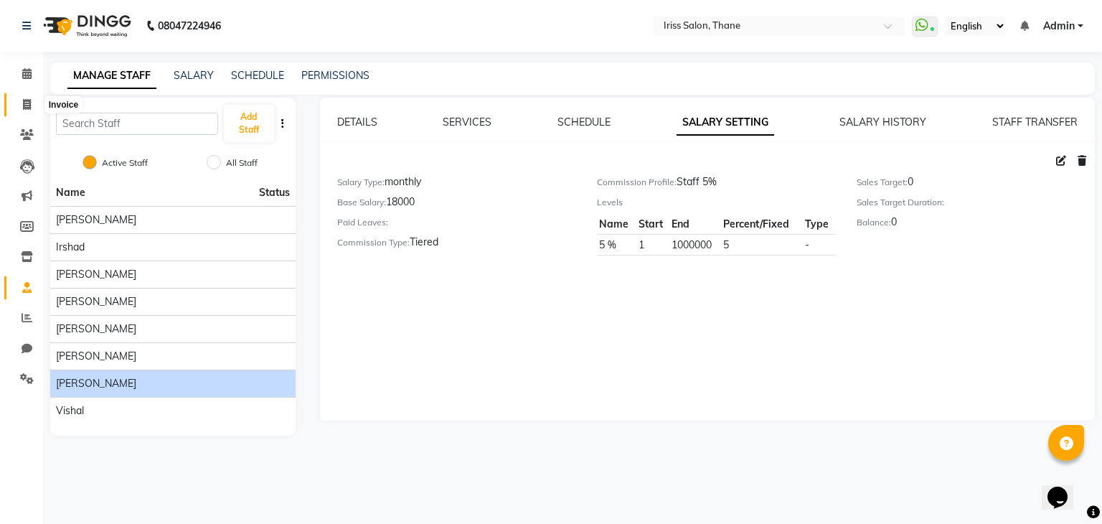
click at [26, 104] on icon at bounding box center [27, 104] width 8 height 11
select select "service"
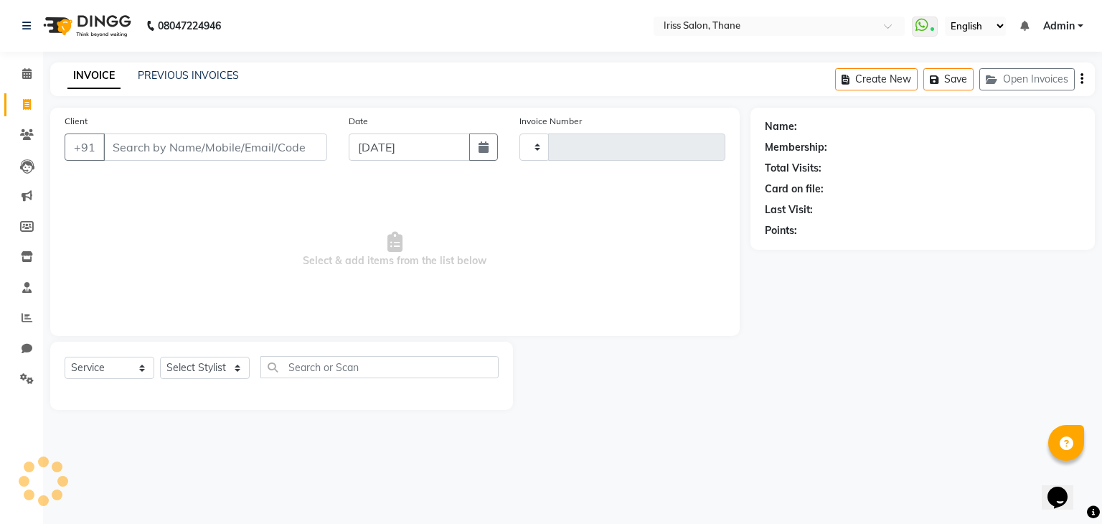
click at [146, 155] on input "Client" at bounding box center [215, 146] width 224 height 27
type input "1635"
select select "7676"
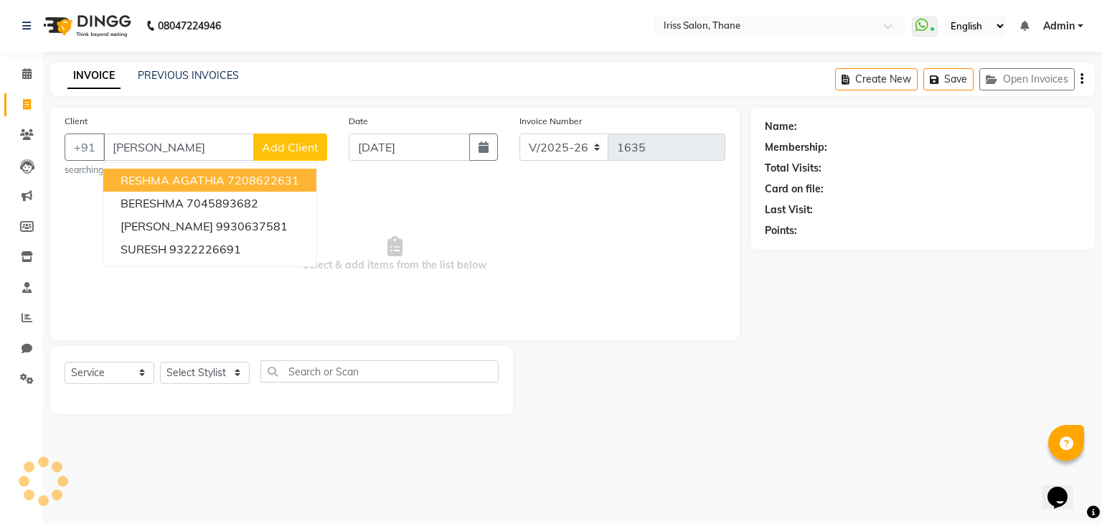
type input "[PERSON_NAME]"
select select "product"
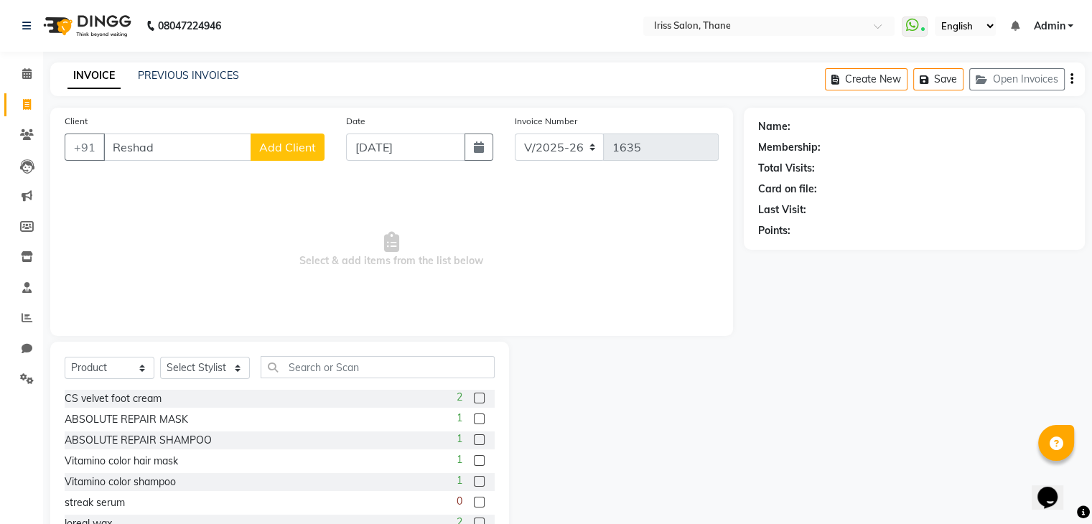
type input "Reshad"
click at [288, 156] on button "Add Client" at bounding box center [287, 146] width 74 height 27
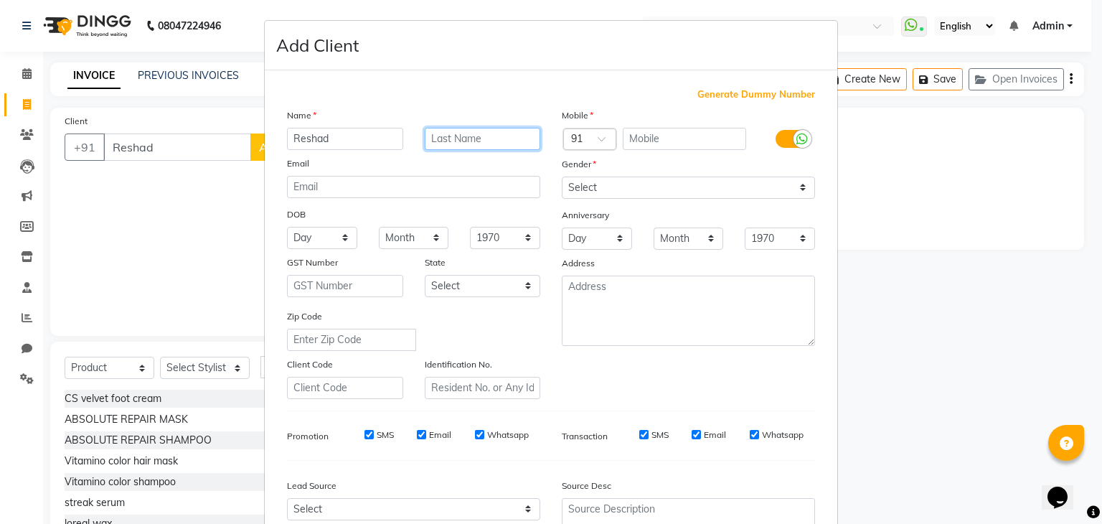
click at [456, 139] on input "text" at bounding box center [483, 139] width 116 height 22
type input "[PERSON_NAME]"
click at [652, 139] on input "text" at bounding box center [685, 139] width 124 height 22
type input "983306877"
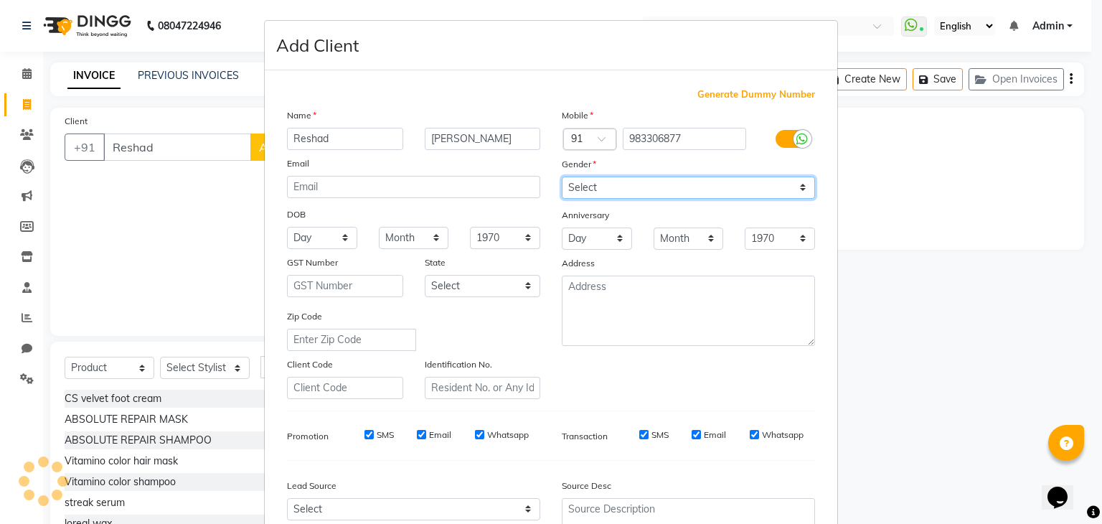
click at [660, 189] on select "Select [DEMOGRAPHIC_DATA] [DEMOGRAPHIC_DATA] Other Prefer Not To Say" at bounding box center [688, 188] width 253 height 22
select select "[DEMOGRAPHIC_DATA]"
click at [562, 177] on select "Select [DEMOGRAPHIC_DATA] [DEMOGRAPHIC_DATA] Other Prefer Not To Say" at bounding box center [688, 188] width 253 height 22
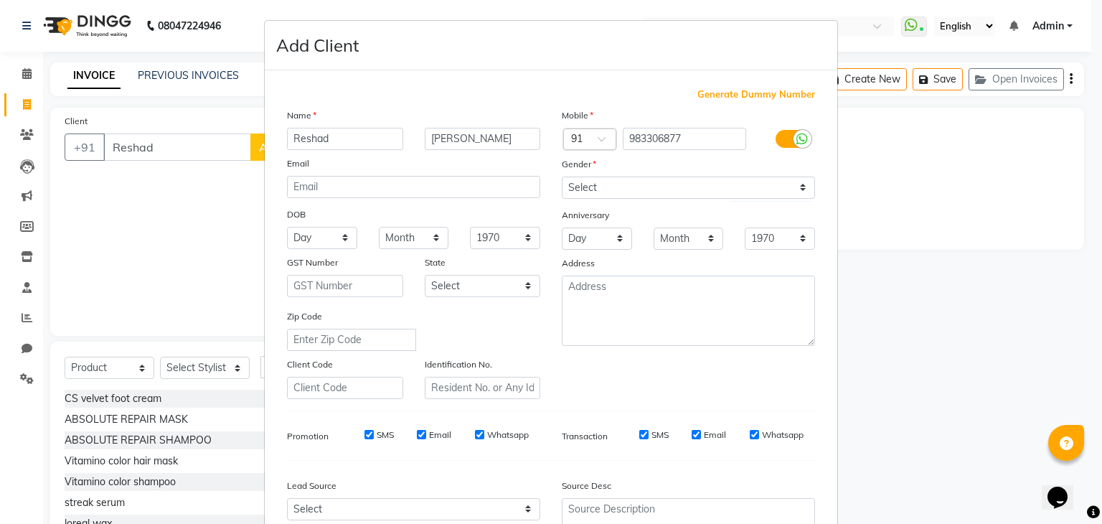
scroll to position [146, 0]
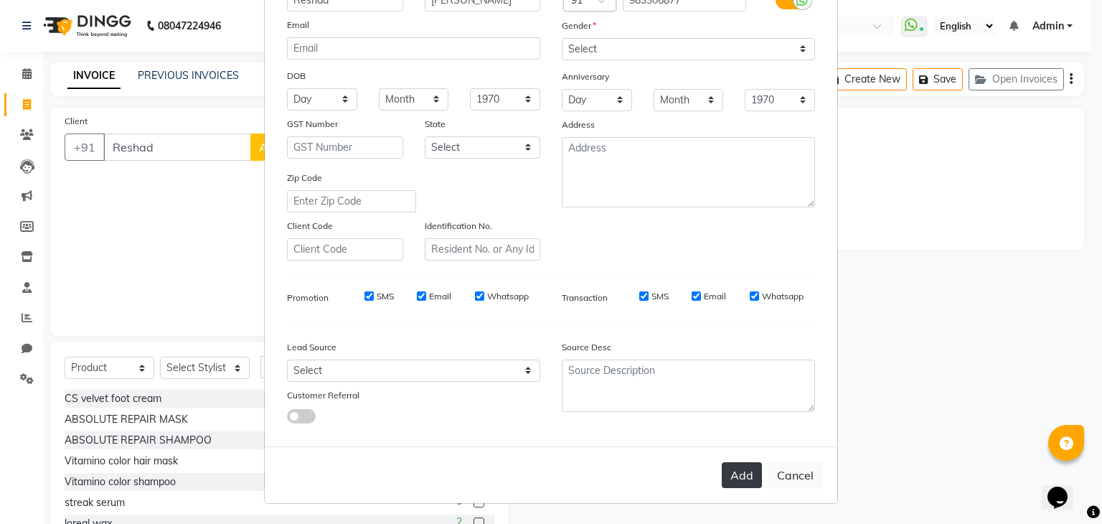
click at [734, 479] on button "Add" at bounding box center [742, 475] width 40 height 26
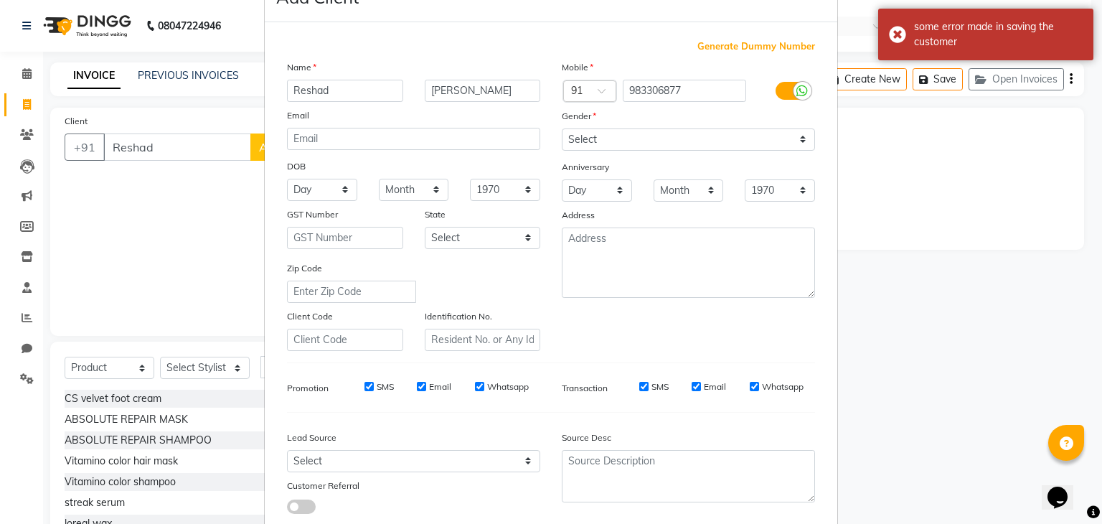
scroll to position [31, 0]
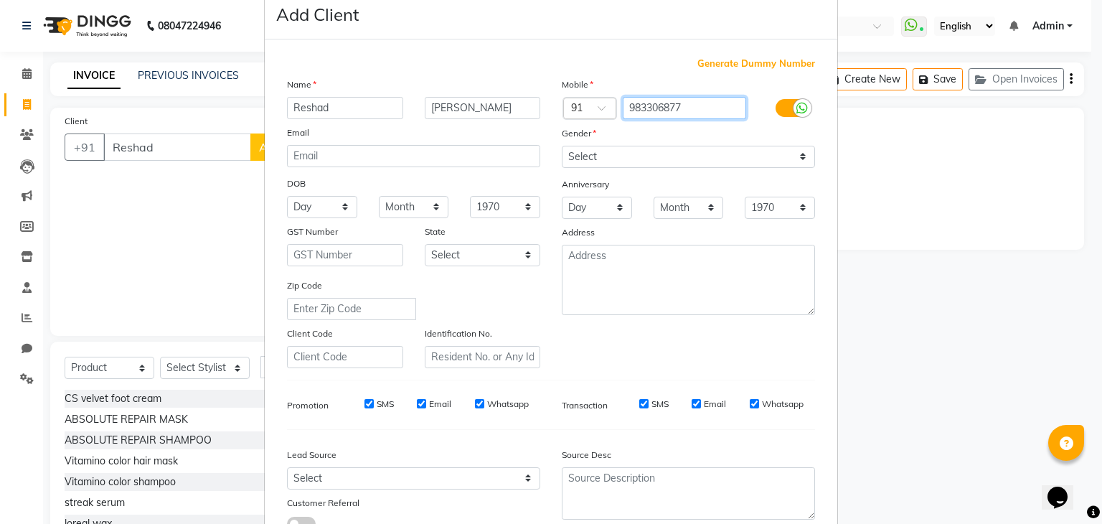
click at [642, 108] on input "983306877" at bounding box center [685, 108] width 124 height 22
type input "9833306877"
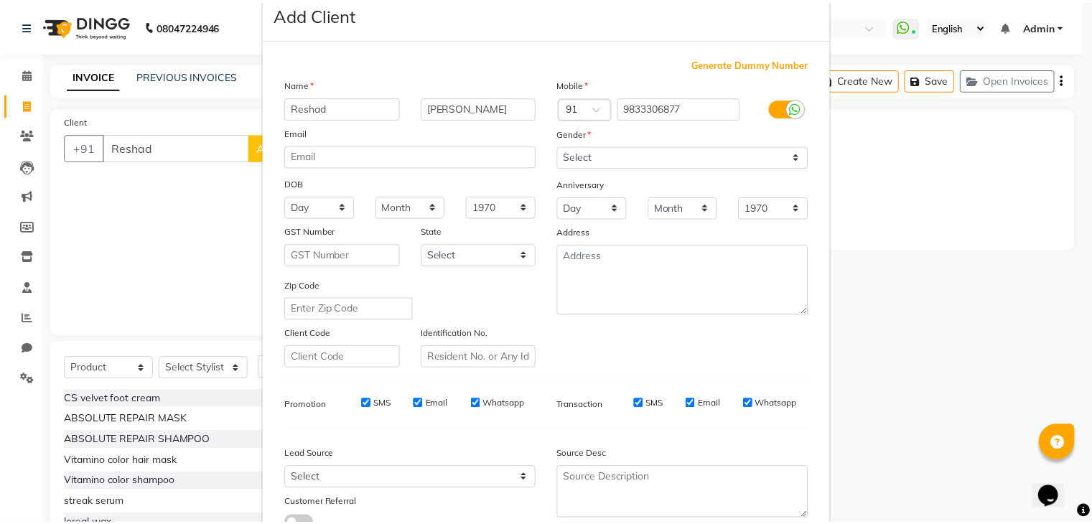
scroll to position [146, 0]
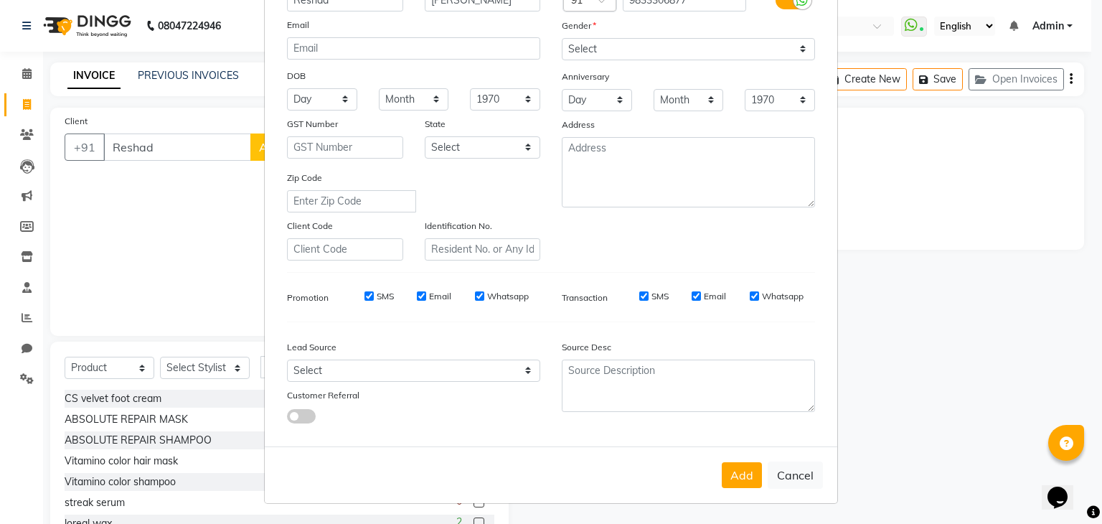
drag, startPoint x: 1102, startPoint y: 258, endPoint x: 38, endPoint y: 19, distance: 1090.1
click at [741, 475] on button "Add" at bounding box center [742, 475] width 40 height 26
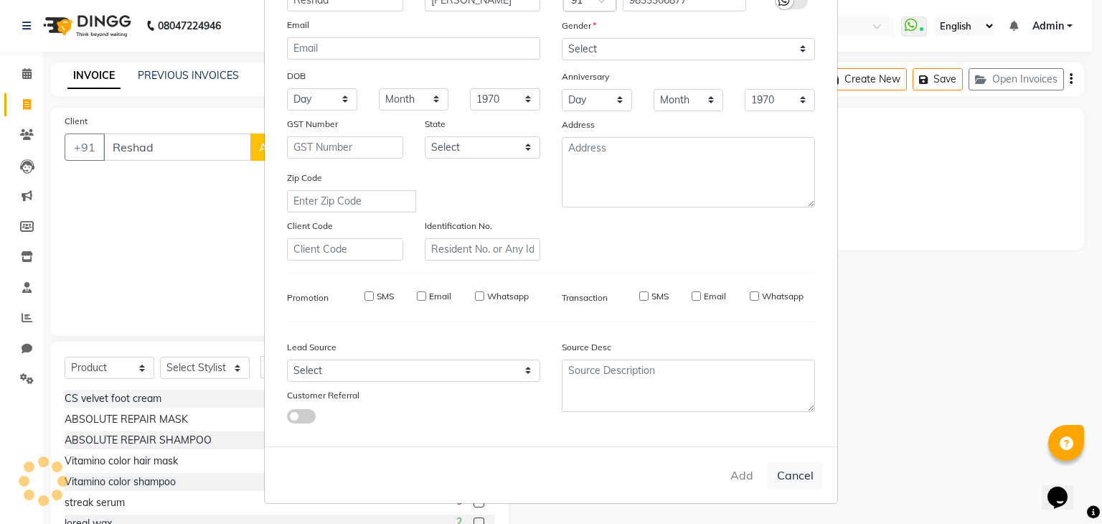
type input "9833306877"
select select
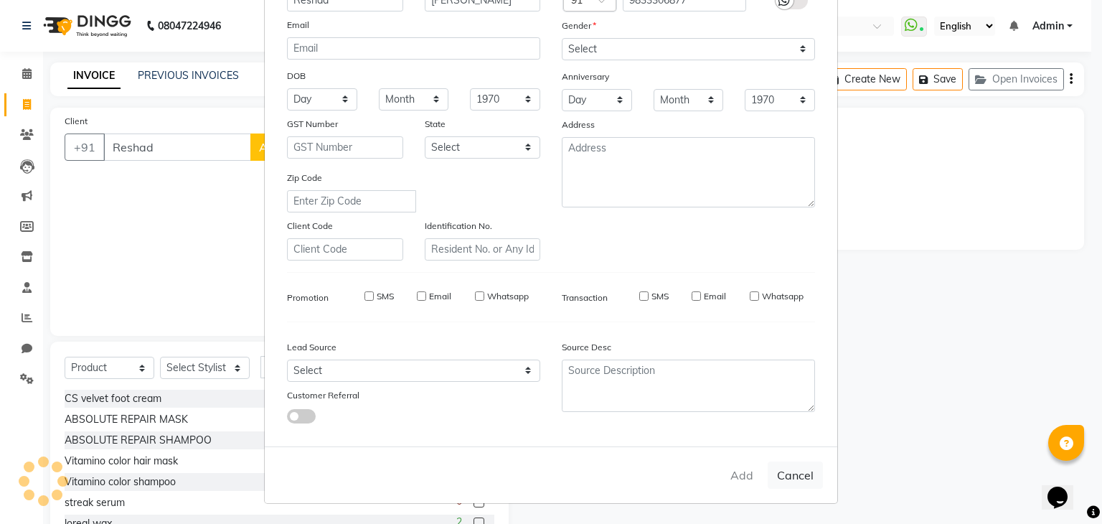
select select
checkbox input "false"
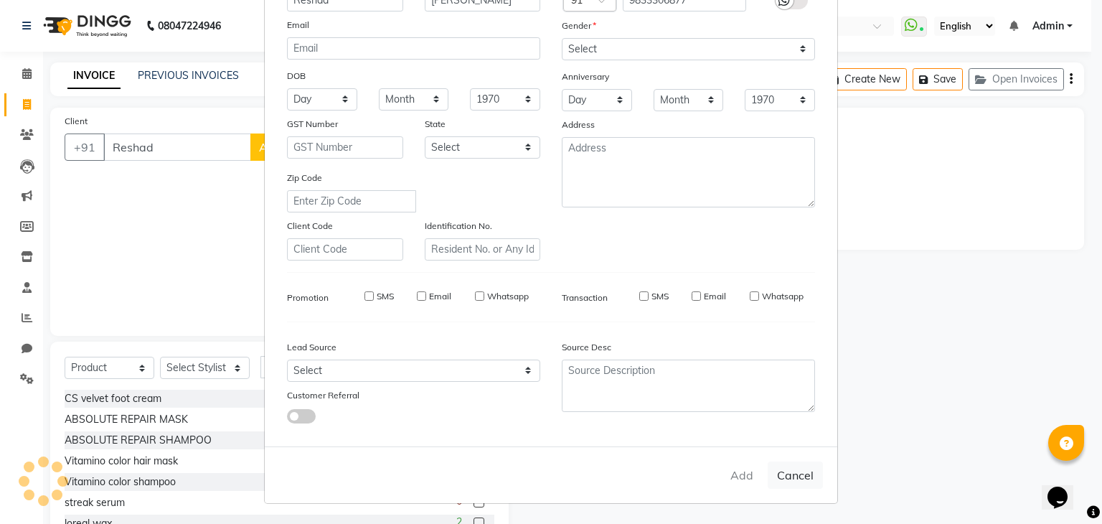
checkbox input "false"
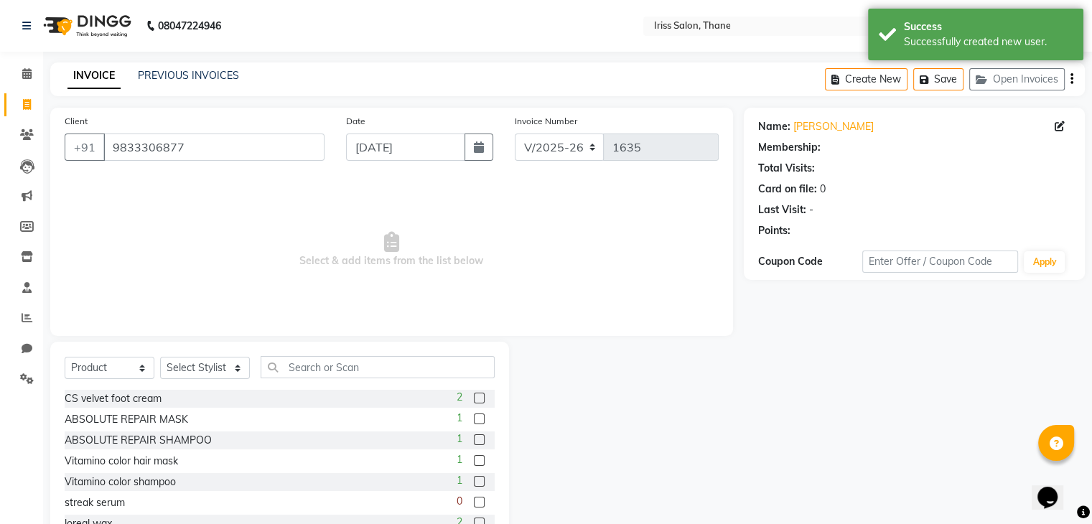
select select "1: Object"
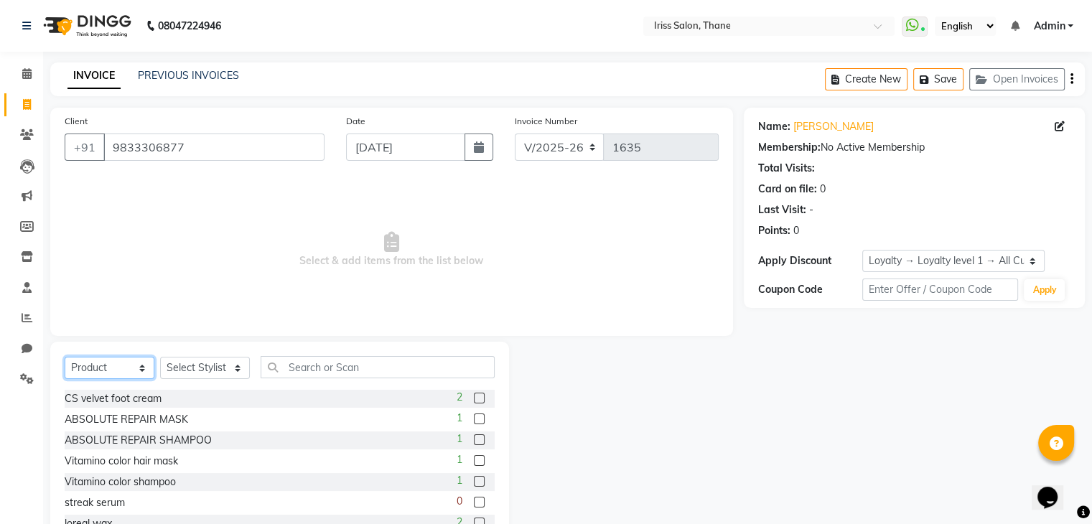
click at [140, 365] on select "Select Service Product Membership Package Voucher Prepaid Gift Card" at bounding box center [110, 368] width 90 height 22
select select "service"
click at [65, 357] on select "Select Service Product Membership Package Voucher Prepaid Gift Card" at bounding box center [110, 368] width 90 height 22
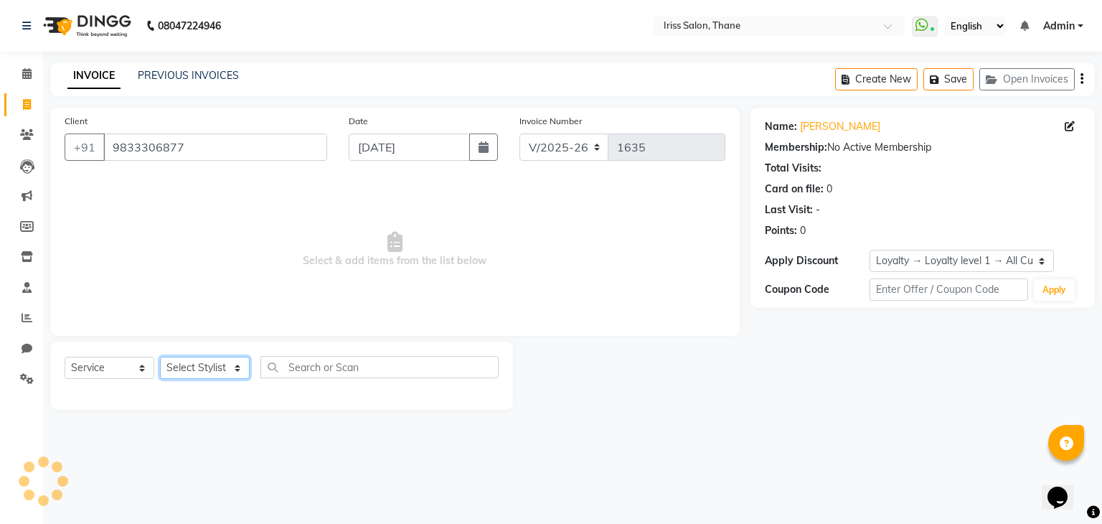
click at [227, 375] on select "Select Stylist Alzeem [PERSON_NAME] [PERSON_NAME] [PERSON_NAME] [PERSON_NAME] […" at bounding box center [205, 368] width 90 height 22
select select "67966"
click at [160, 357] on select "Select Stylist Alzeem [PERSON_NAME] [PERSON_NAME] [PERSON_NAME] [PERSON_NAME] […" at bounding box center [205, 368] width 90 height 22
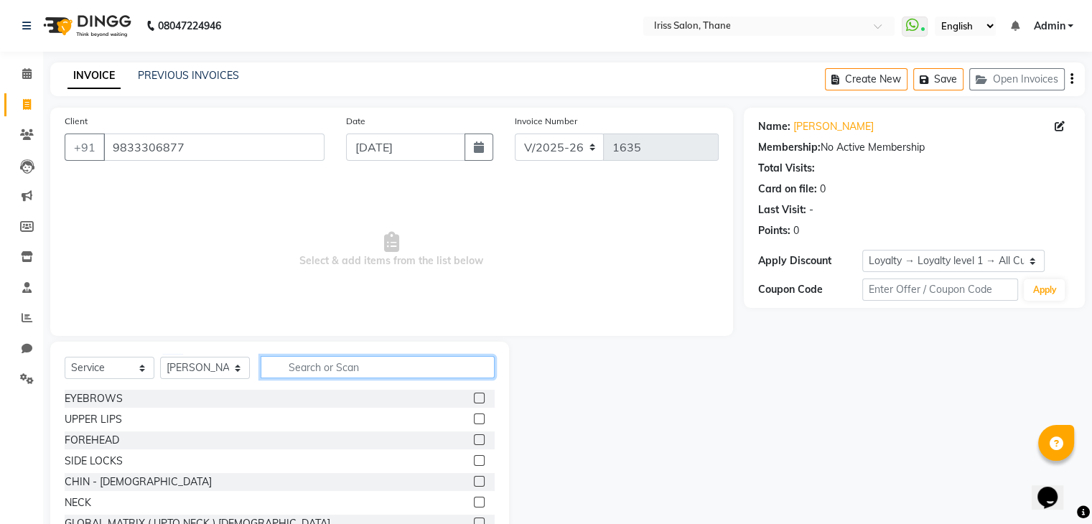
click at [322, 374] on input "text" at bounding box center [378, 367] width 234 height 22
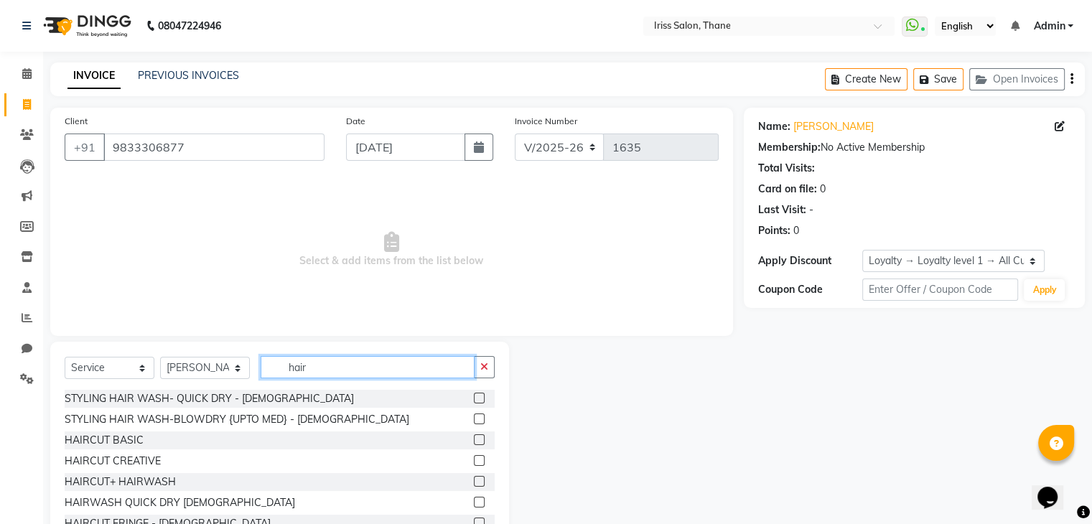
type input "hair"
click at [474, 441] on label at bounding box center [479, 439] width 11 height 11
click at [474, 441] on input "checkbox" at bounding box center [478, 440] width 9 height 9
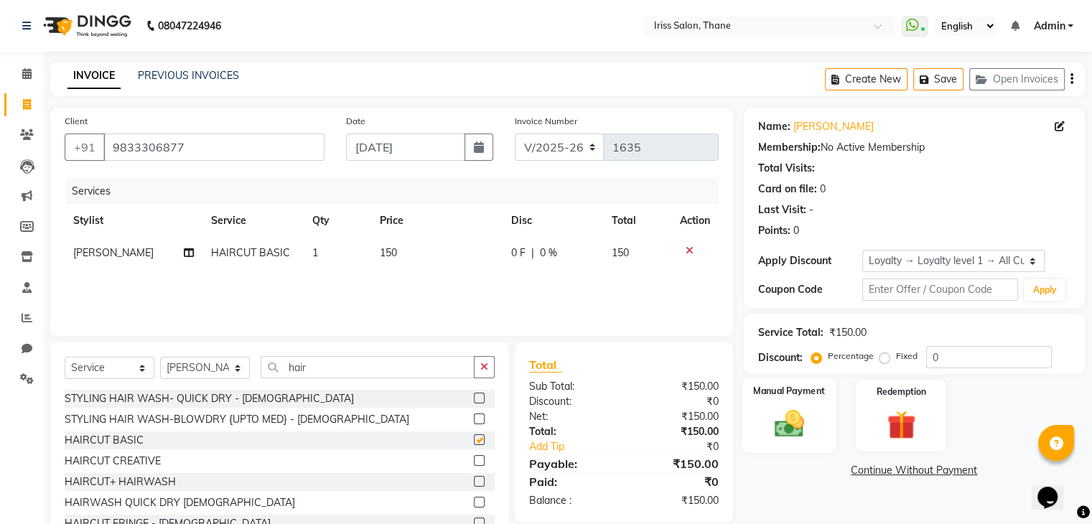
checkbox input "false"
click at [794, 420] on img at bounding box center [788, 424] width 48 height 34
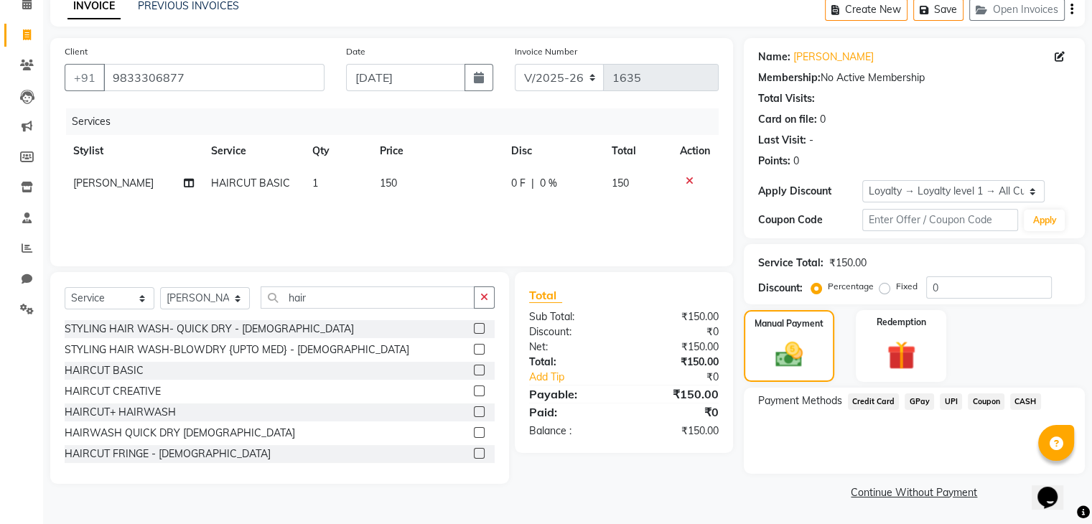
click at [947, 400] on span "UPI" at bounding box center [950, 401] width 22 height 17
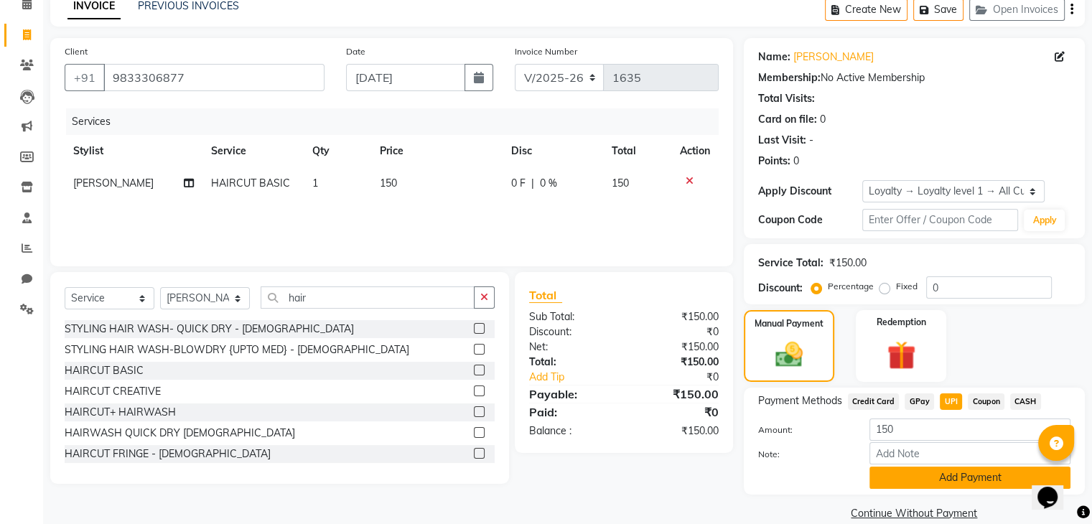
click at [945, 481] on button "Add Payment" at bounding box center [969, 477] width 201 height 22
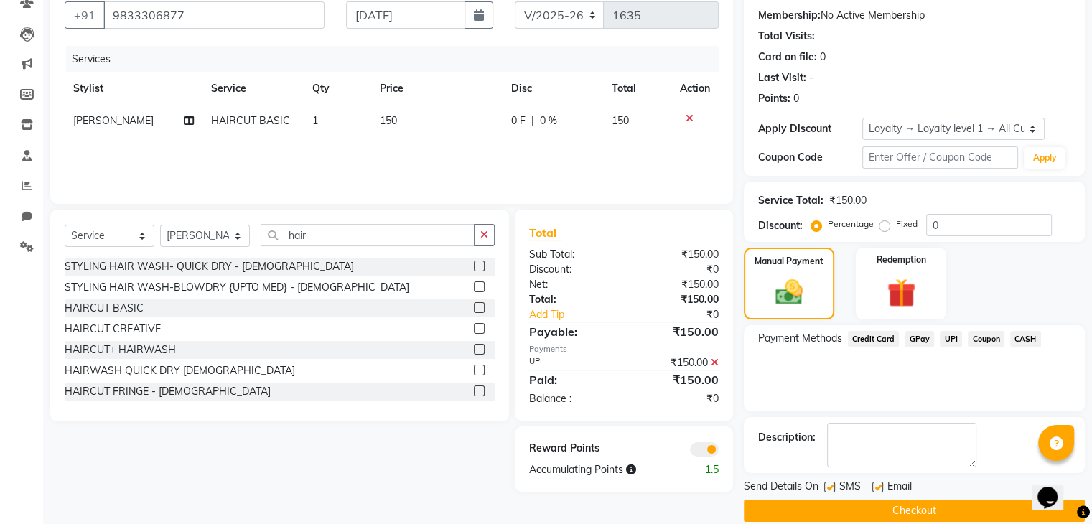
scroll to position [150, 0]
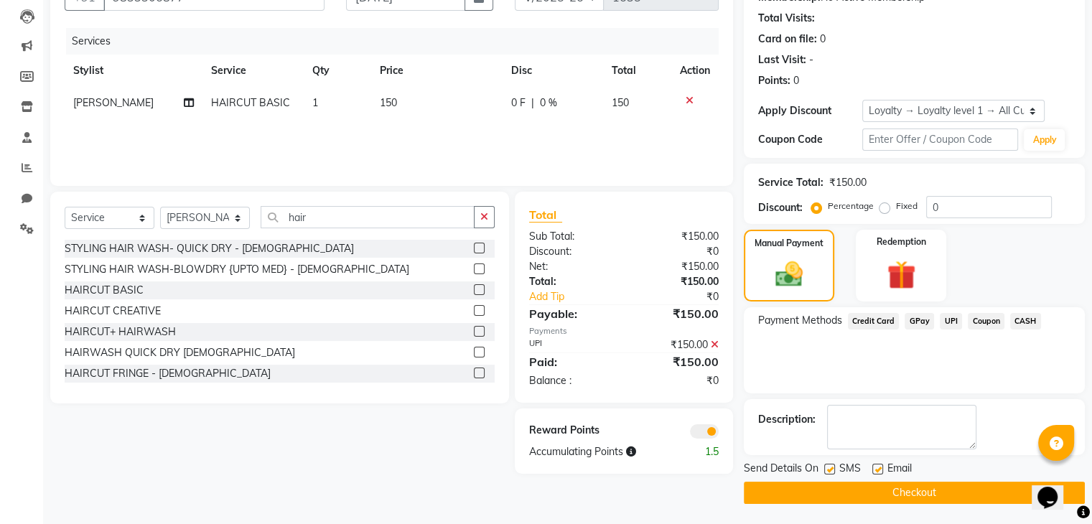
click at [946, 489] on button "Checkout" at bounding box center [913, 493] width 341 height 22
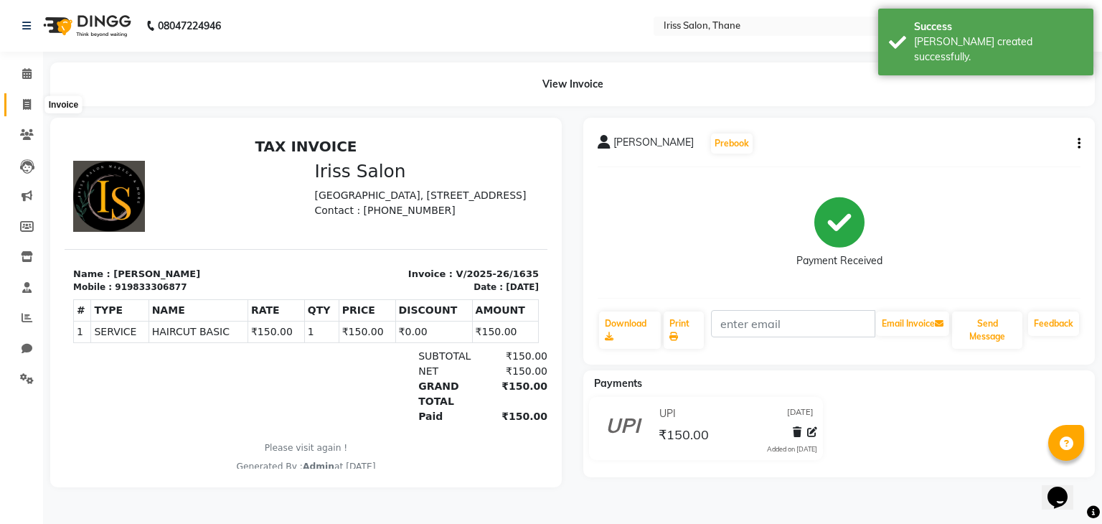
click at [29, 101] on icon at bounding box center [27, 104] width 8 height 11
select select "service"
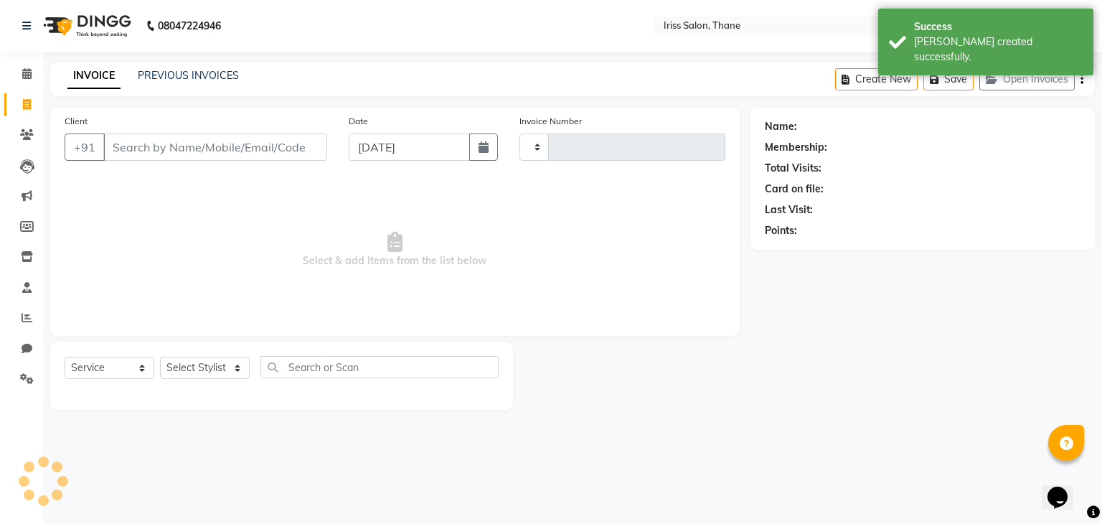
click at [141, 147] on input "Client" at bounding box center [215, 146] width 224 height 27
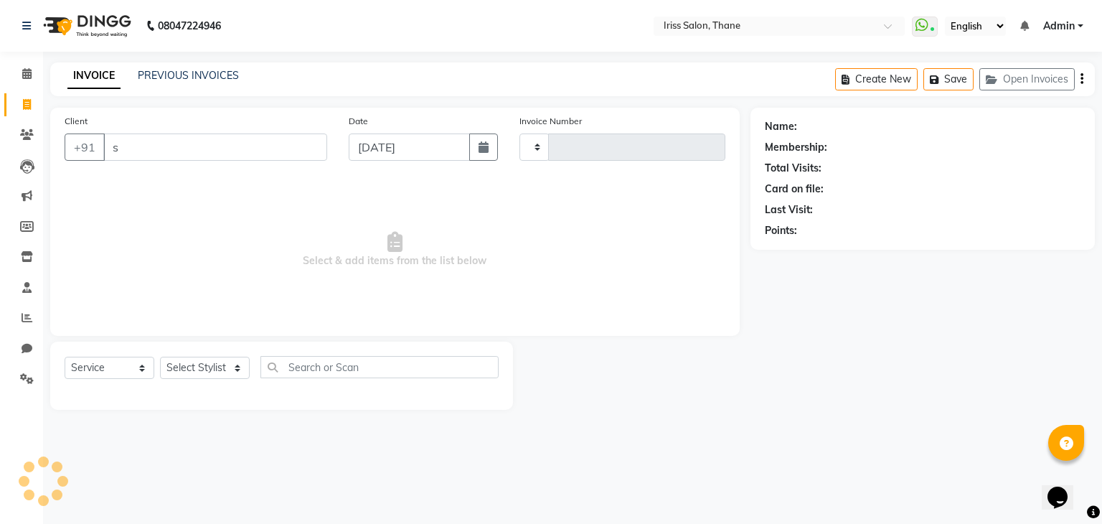
type input "su"
select select "product"
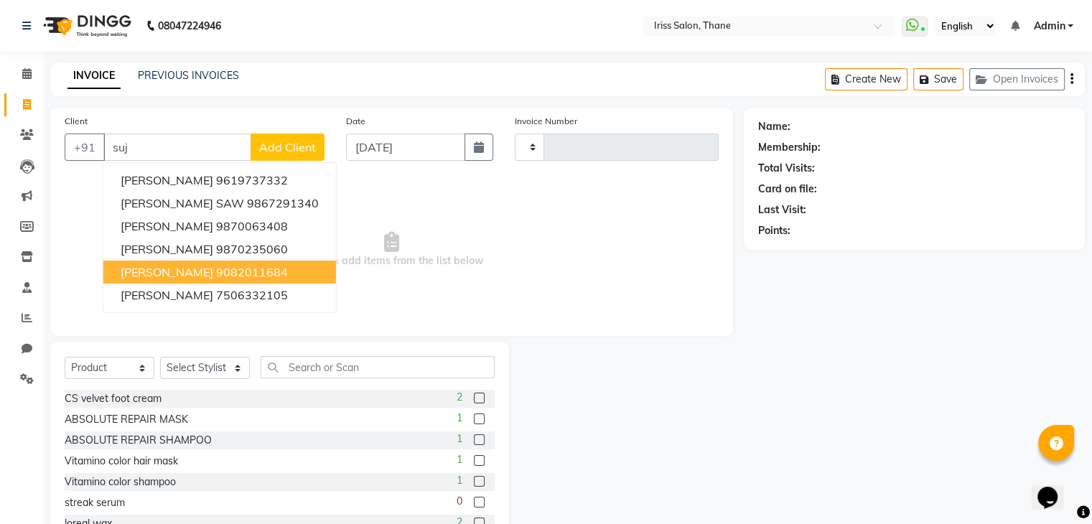
click at [158, 276] on span "[PERSON_NAME]" at bounding box center [167, 272] width 93 height 14
type input "9082011684"
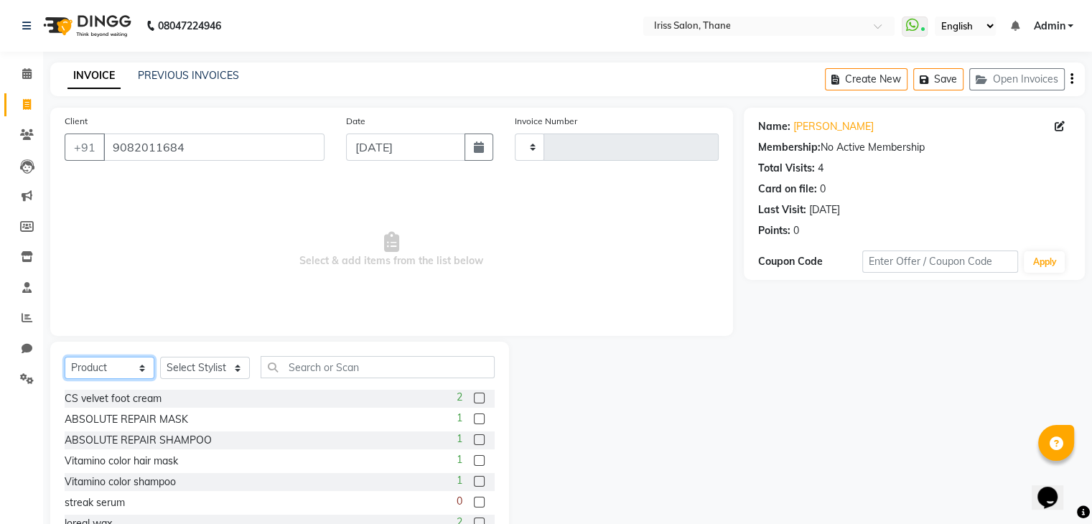
click at [136, 368] on select "Select Service Product Membership Package Voucher Prepaid Gift Card" at bounding box center [110, 368] width 90 height 22
select select "service"
click at [65, 357] on select "Select Service Product Membership Package Voucher Prepaid Gift Card" at bounding box center [110, 368] width 90 height 22
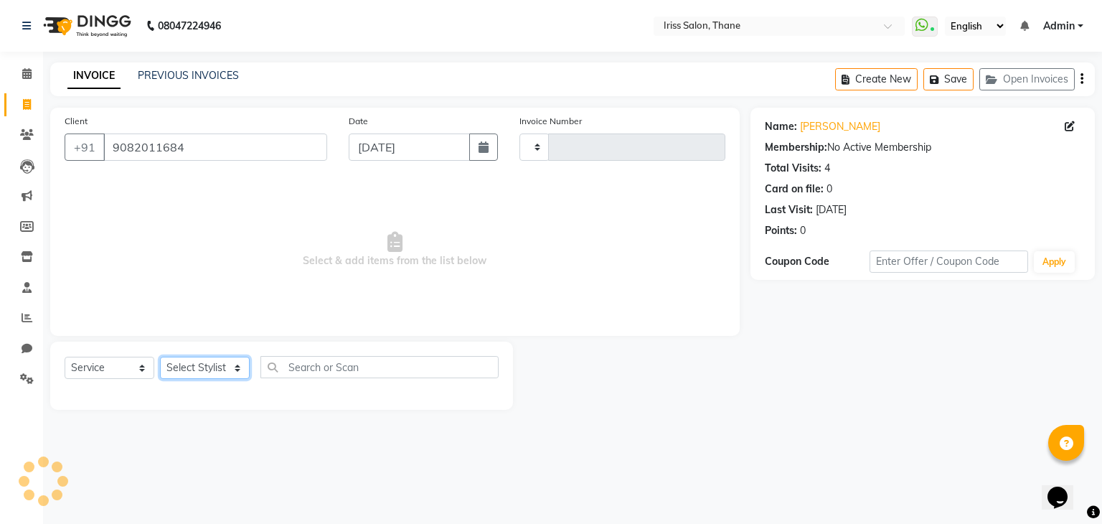
click at [233, 365] on select "Select Stylist Alzeem [PERSON_NAME] [PERSON_NAME] [PERSON_NAME] [PERSON_NAME] […" at bounding box center [205, 368] width 90 height 22
select select "87777"
click at [160, 357] on select "Select Stylist Alzeem [PERSON_NAME] [PERSON_NAME] [PERSON_NAME] [PERSON_NAME] […" at bounding box center [205, 368] width 90 height 22
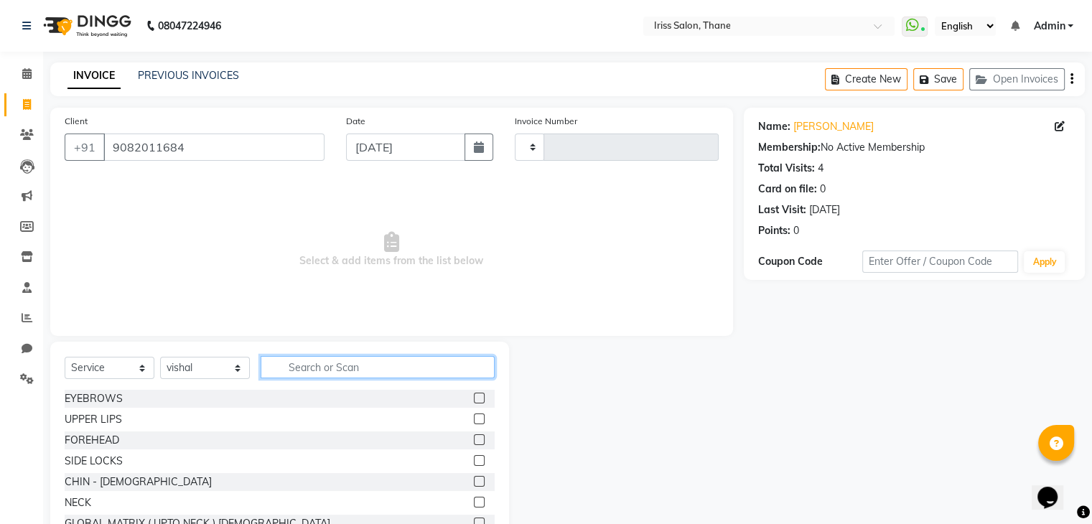
click at [324, 366] on input "text" at bounding box center [378, 367] width 234 height 22
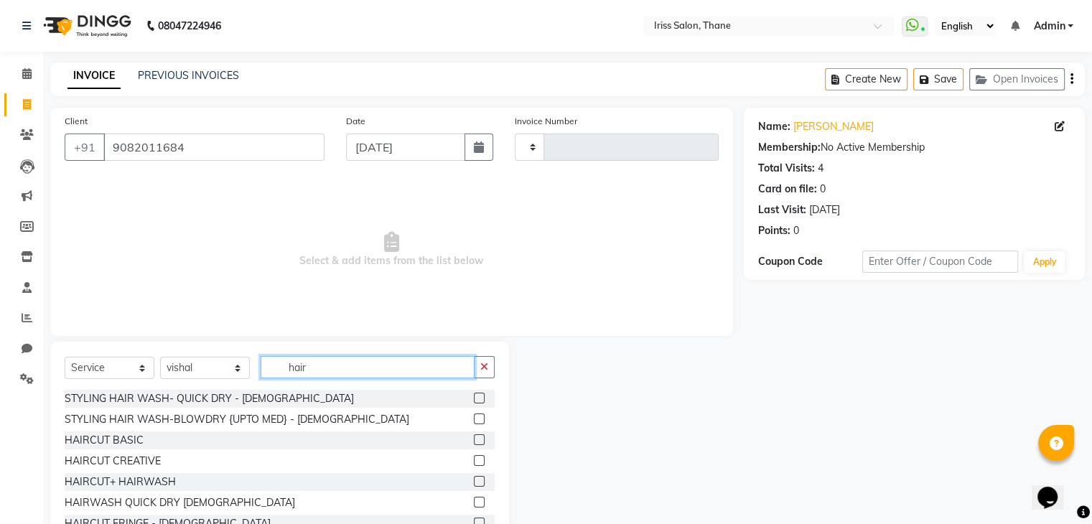
type input "hair"
click at [474, 442] on label at bounding box center [479, 439] width 11 height 11
click at [474, 442] on input "checkbox" at bounding box center [478, 440] width 9 height 9
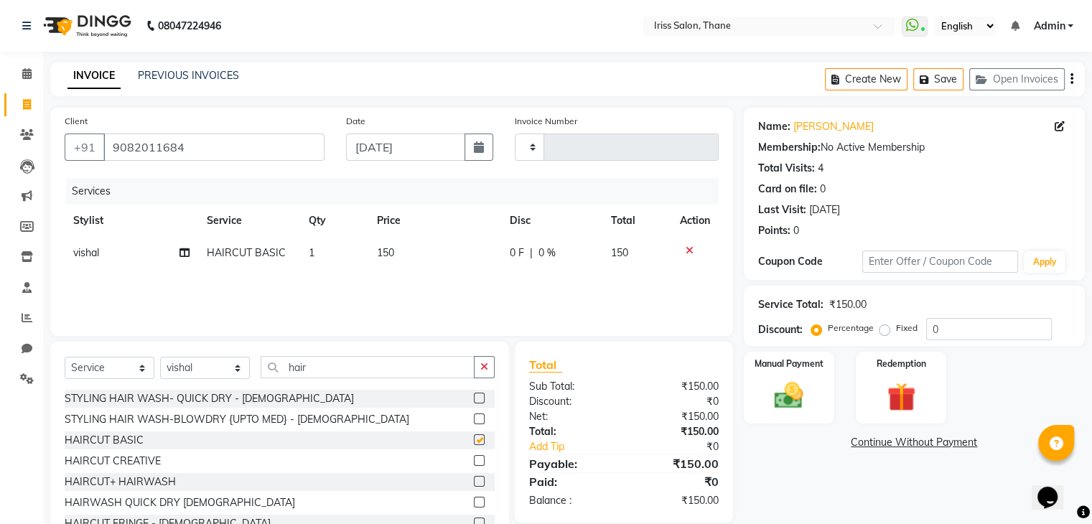
checkbox input "false"
click at [336, 371] on input "hair" at bounding box center [368, 367] width 214 height 22
type input "h"
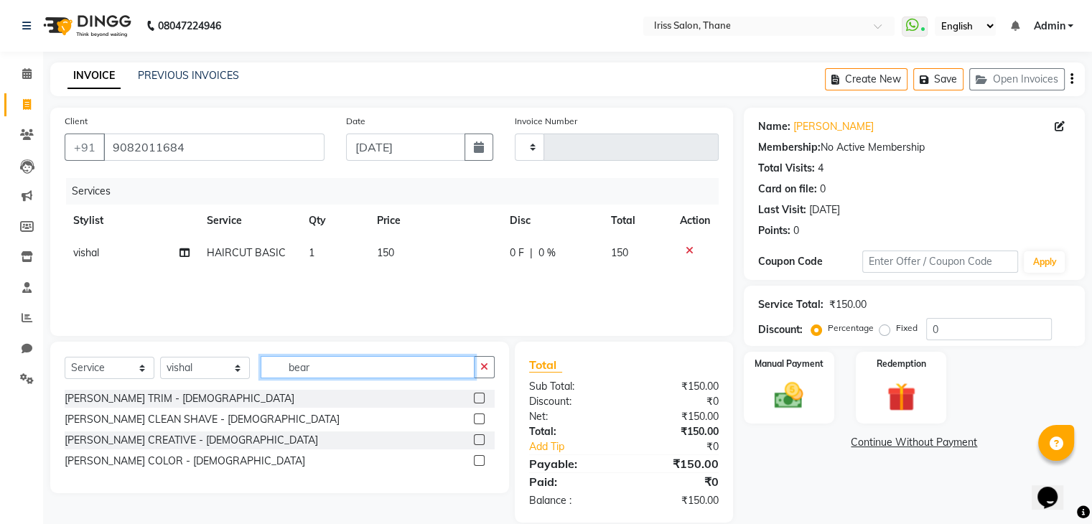
type input "bear"
click at [479, 400] on label at bounding box center [479, 398] width 11 height 11
click at [479, 400] on input "checkbox" at bounding box center [478, 398] width 9 height 9
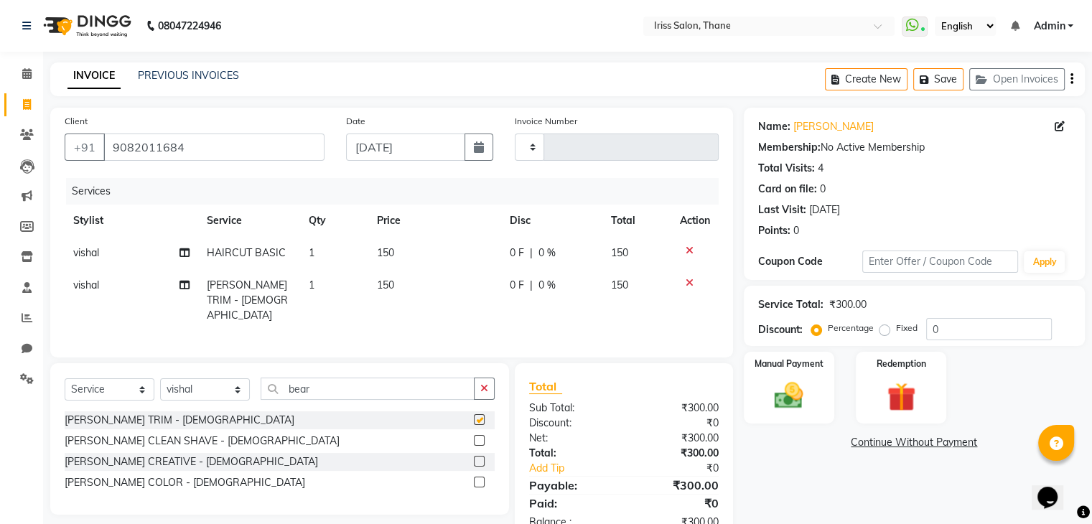
checkbox input "false"
click at [344, 390] on input "bear" at bounding box center [368, 388] width 214 height 22
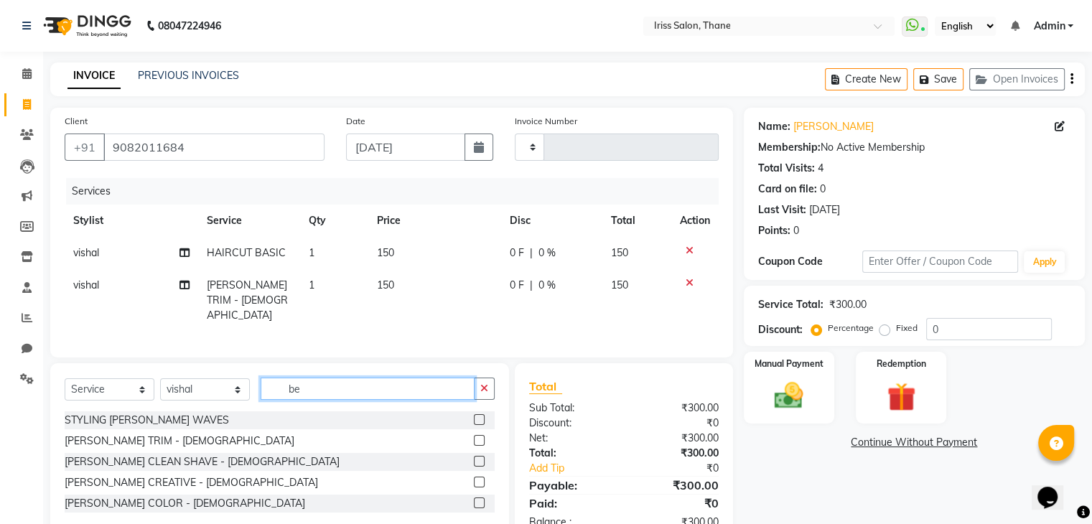
type input "b"
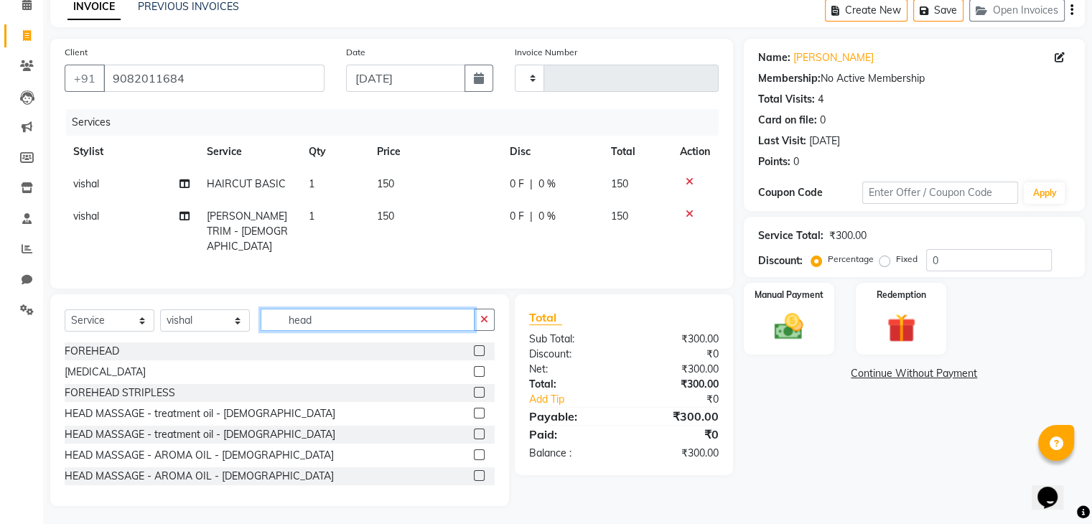
scroll to position [2, 0]
type input "head"
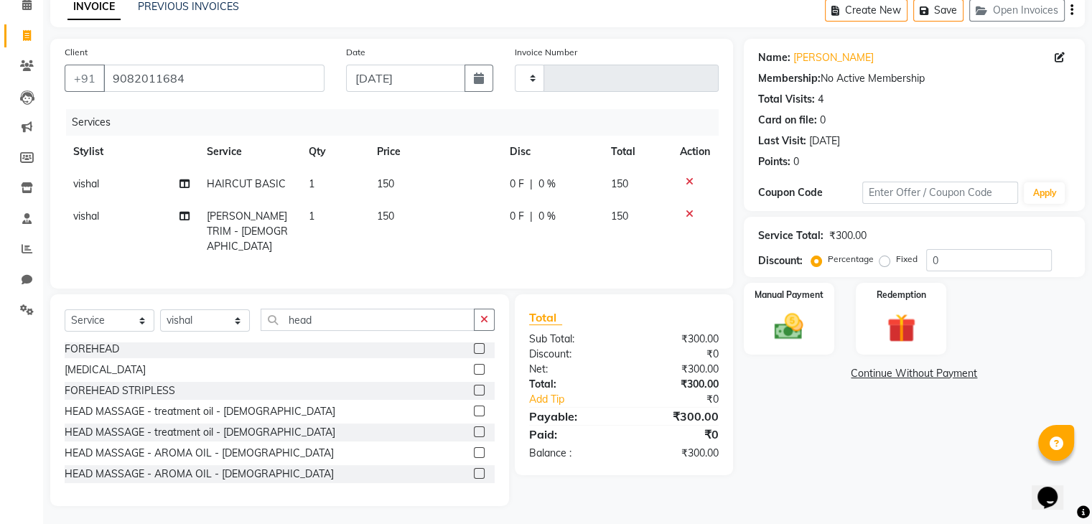
click at [474, 468] on label at bounding box center [479, 473] width 11 height 11
click at [474, 469] on input "checkbox" at bounding box center [478, 473] width 9 height 9
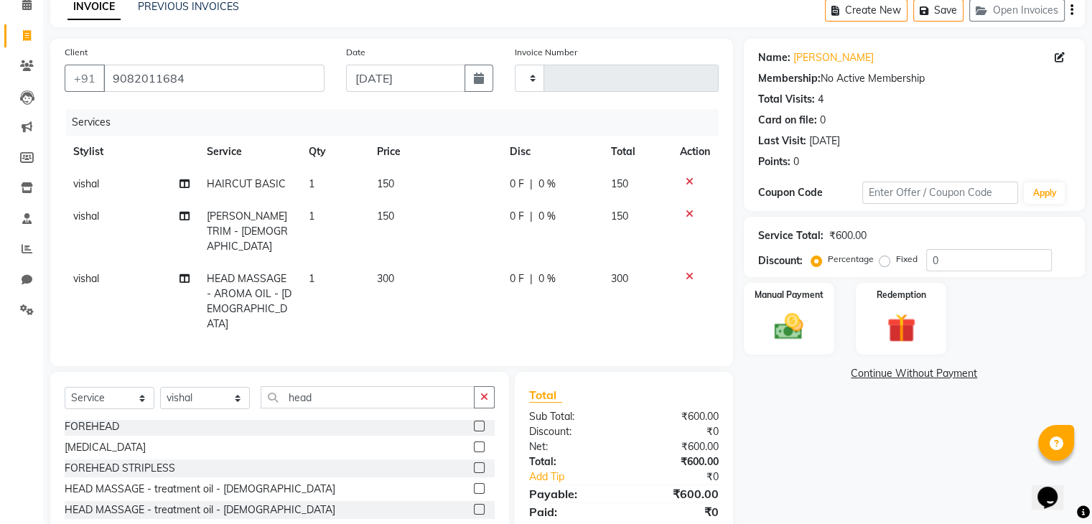
checkbox input "false"
click at [690, 183] on icon at bounding box center [689, 182] width 8 height 10
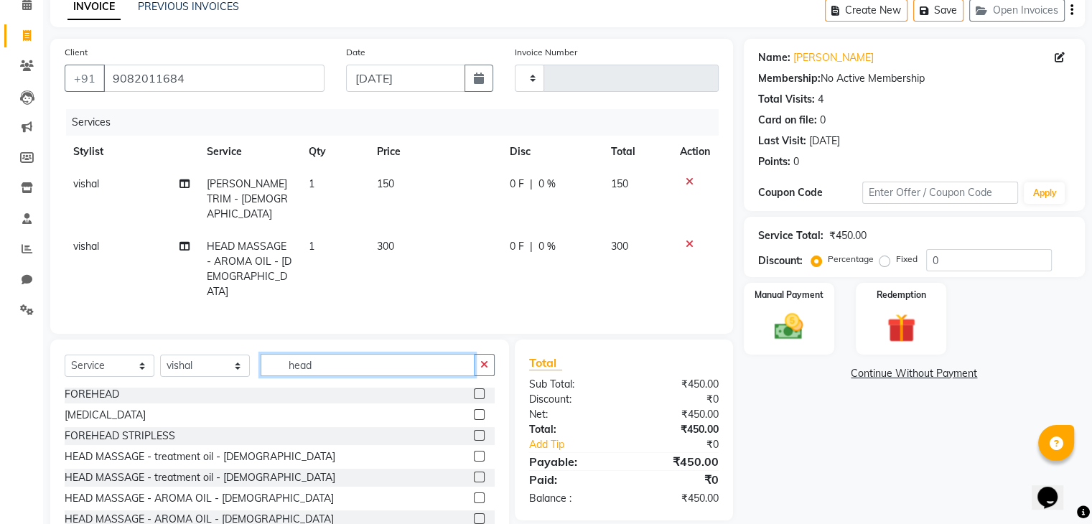
click at [362, 354] on input "head" at bounding box center [368, 365] width 214 height 22
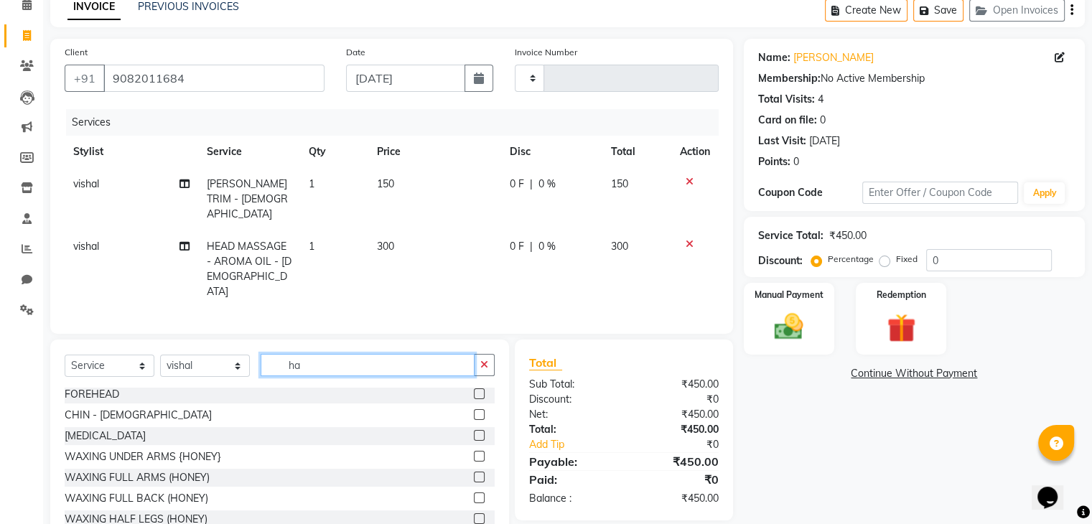
scroll to position [0, 0]
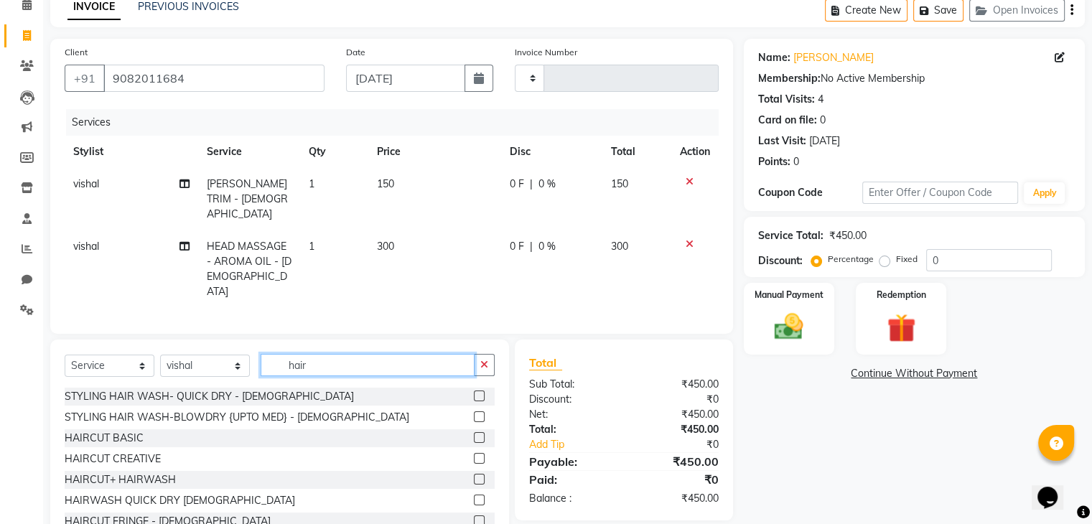
type input "hair"
click at [474, 453] on label at bounding box center [479, 458] width 11 height 11
click at [474, 454] on input "checkbox" at bounding box center [478, 458] width 9 height 9
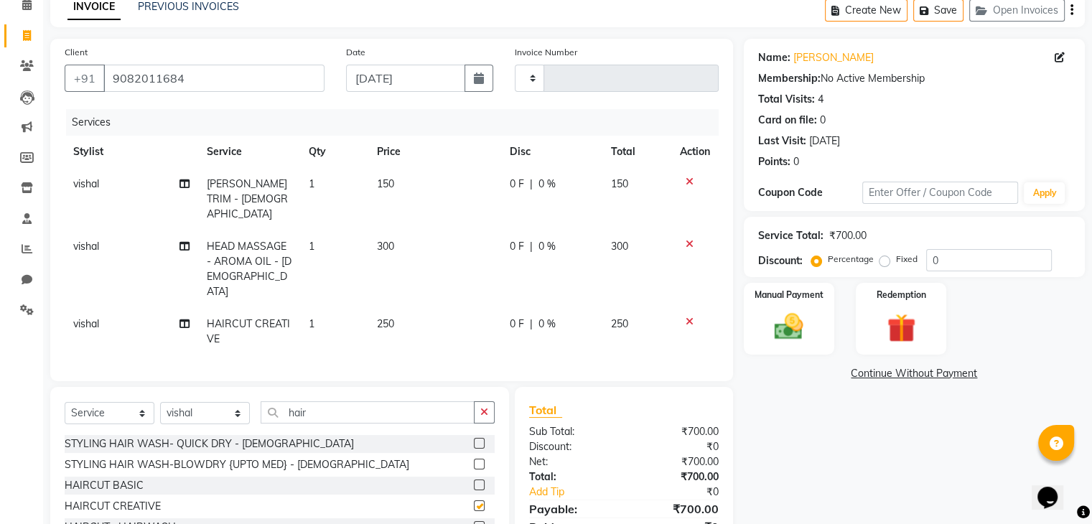
checkbox input "false"
click at [409, 308] on td "250" at bounding box center [434, 331] width 133 height 47
select select "87777"
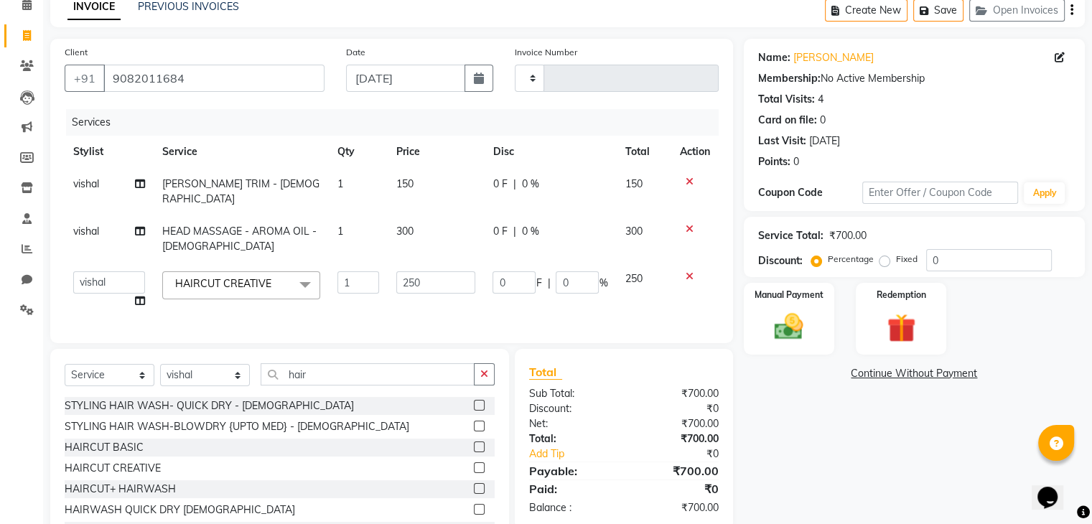
click at [409, 297] on td "250" at bounding box center [436, 290] width 96 height 55
click at [433, 273] on input "250" at bounding box center [435, 282] width 79 height 22
type input "200"
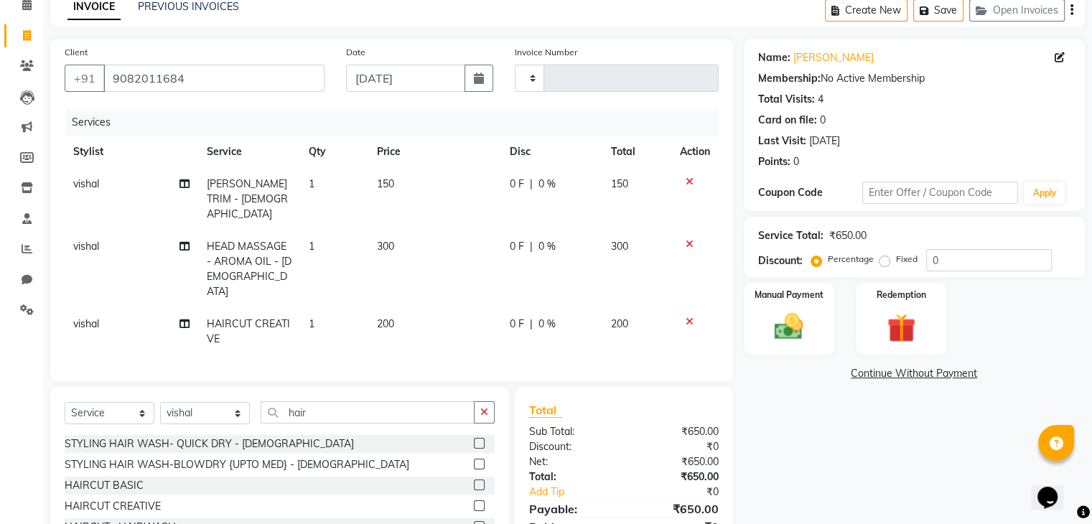
click at [451, 308] on td "200" at bounding box center [434, 331] width 133 height 47
select select "87777"
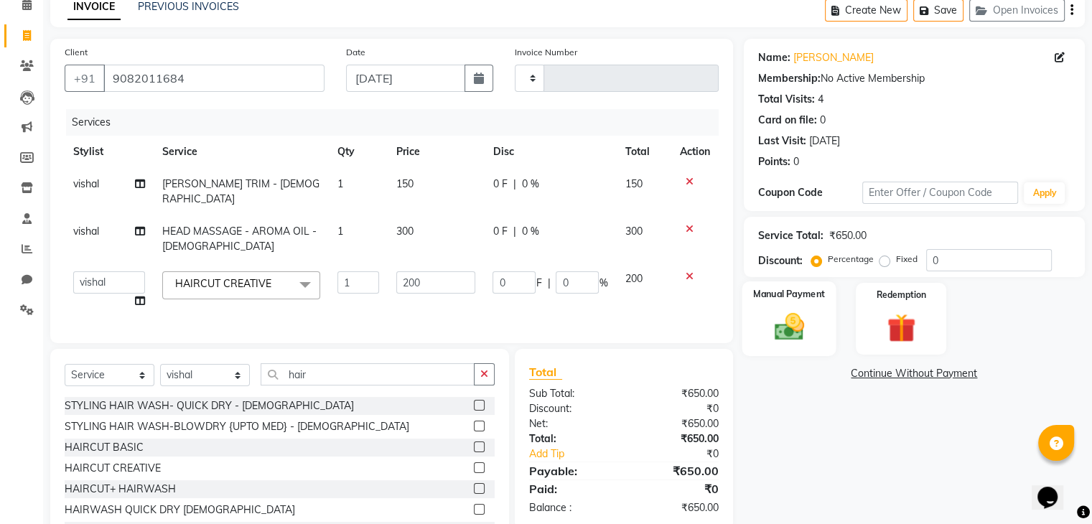
click at [792, 339] on img at bounding box center [788, 327] width 48 height 34
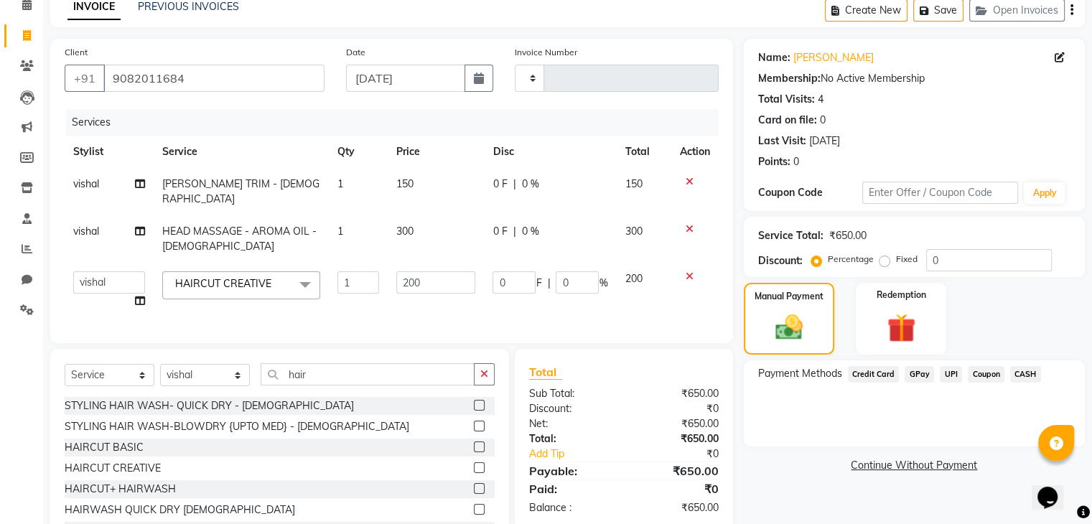
click at [949, 371] on span "UPI" at bounding box center [950, 374] width 22 height 17
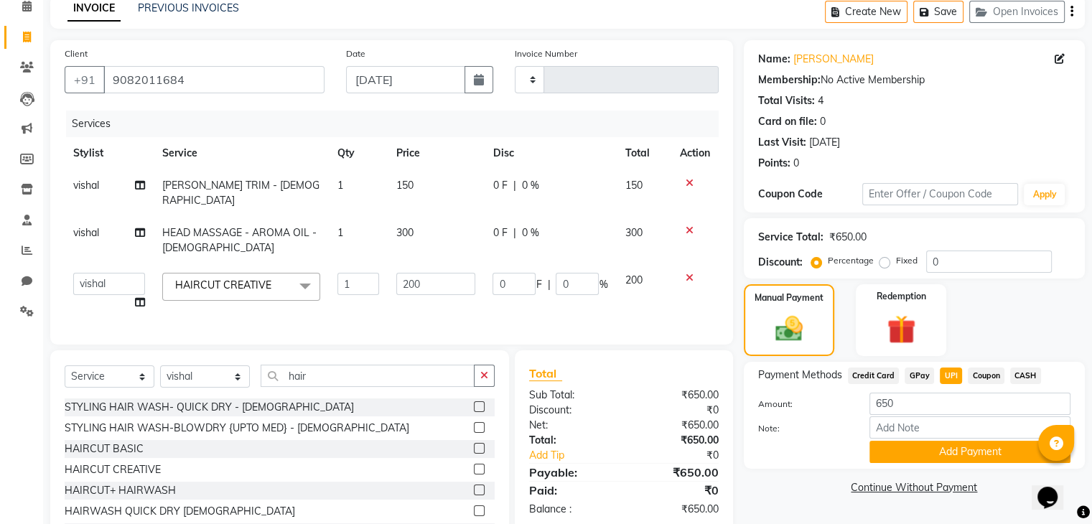
scroll to position [123, 0]
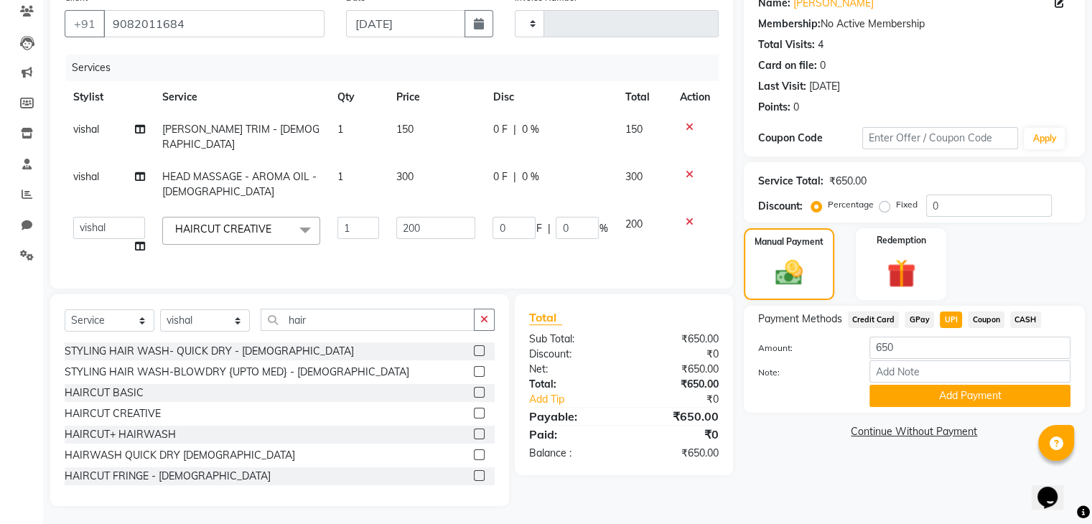
click at [982, 407] on div "Add Payment" at bounding box center [969, 396] width 222 height 22
click at [990, 395] on button "Add Payment" at bounding box center [969, 396] width 201 height 22
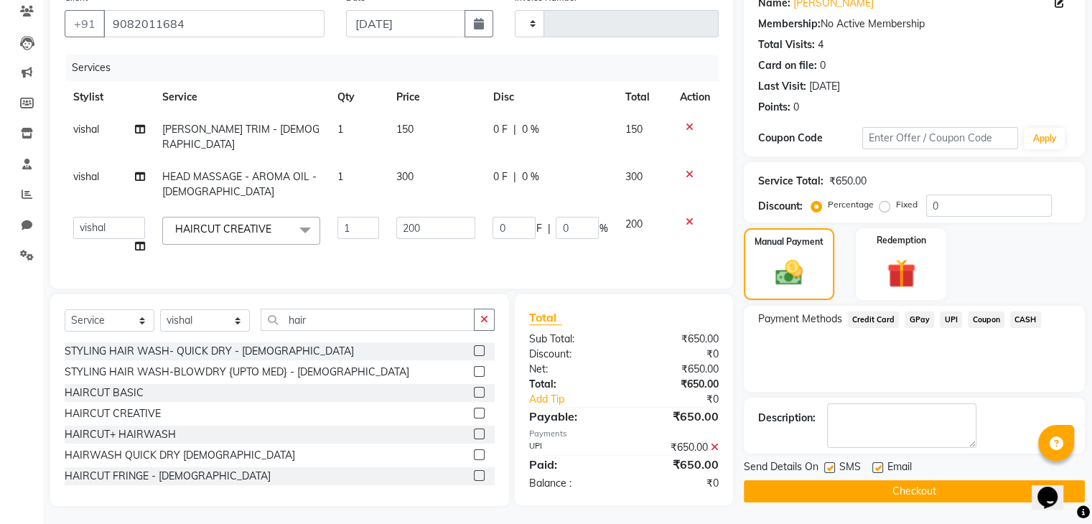
click at [924, 483] on button "Checkout" at bounding box center [913, 491] width 341 height 22
